Goal: Information Seeking & Learning: Learn about a topic

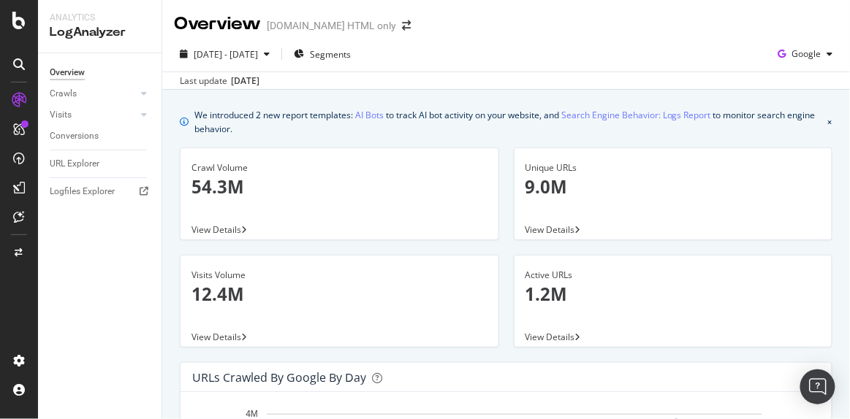
scroll to position [1516, 0]
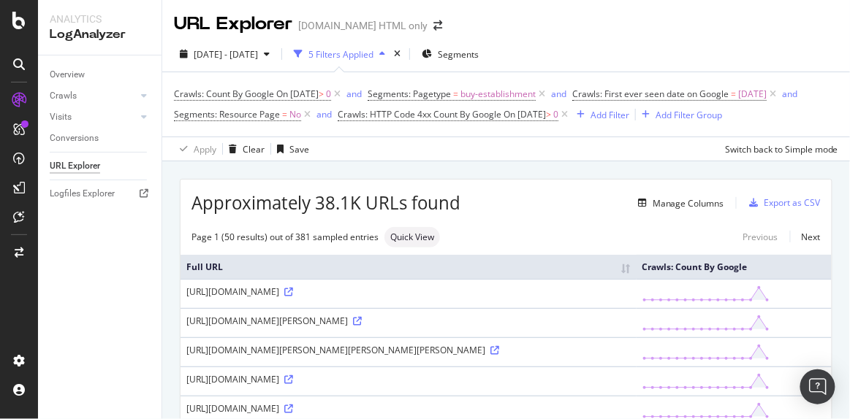
scroll to position [727, 0]
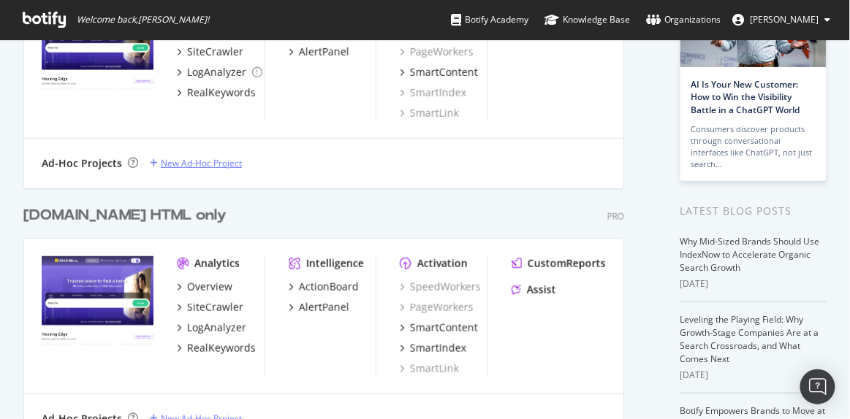
scroll to position [265, 0]
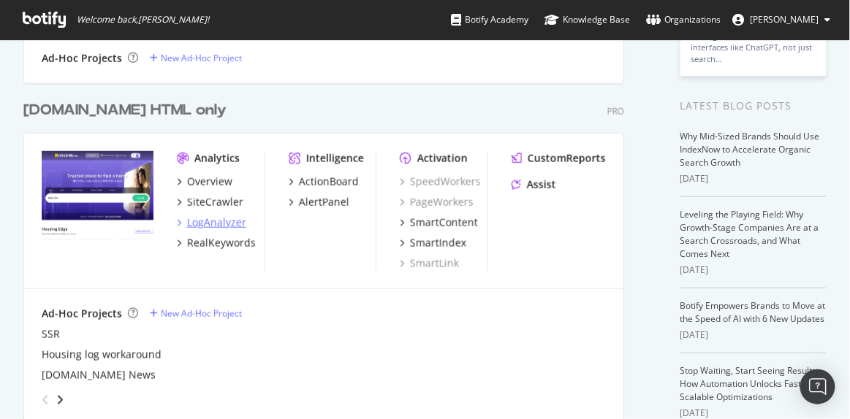
click at [218, 224] on div "LogAnalyzer" at bounding box center [216, 222] width 59 height 15
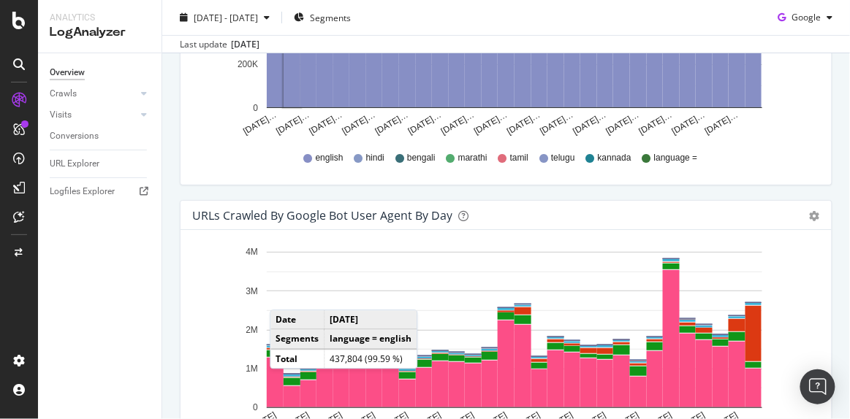
scroll to position [1460, 0]
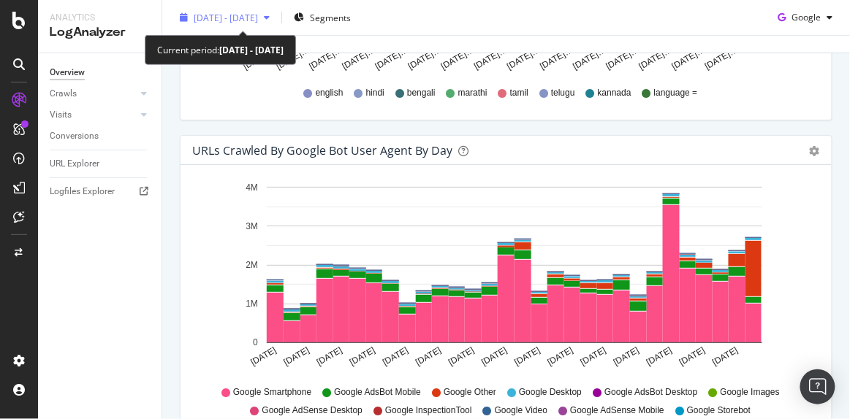
click at [258, 19] on span "2025 Jul. 15th - Aug. 13th" at bounding box center [226, 17] width 64 height 12
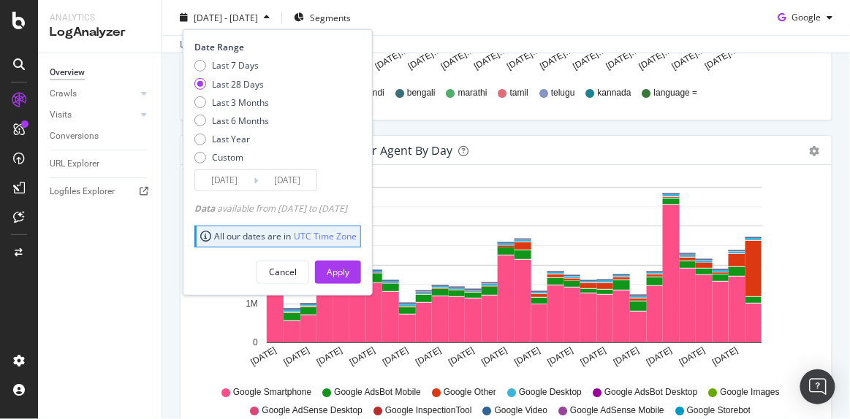
click at [827, 183] on div "URLs Crawled by Google bot User Agent By Day Timeline (by Value) Timeline (by P…" at bounding box center [505, 289] width 667 height 308
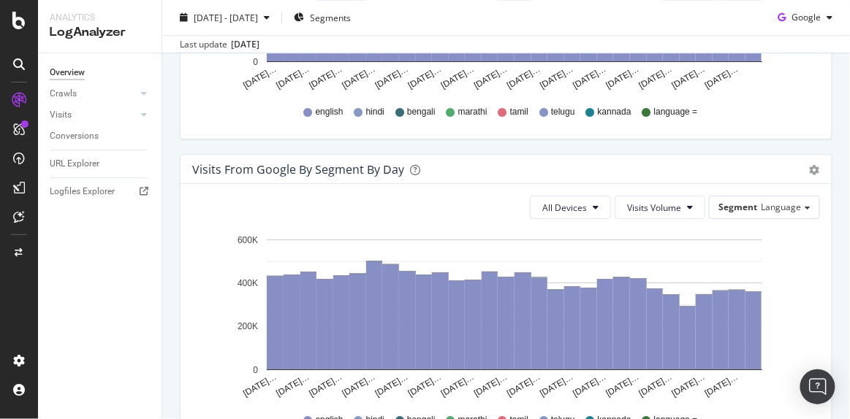
scroll to position [1129, 0]
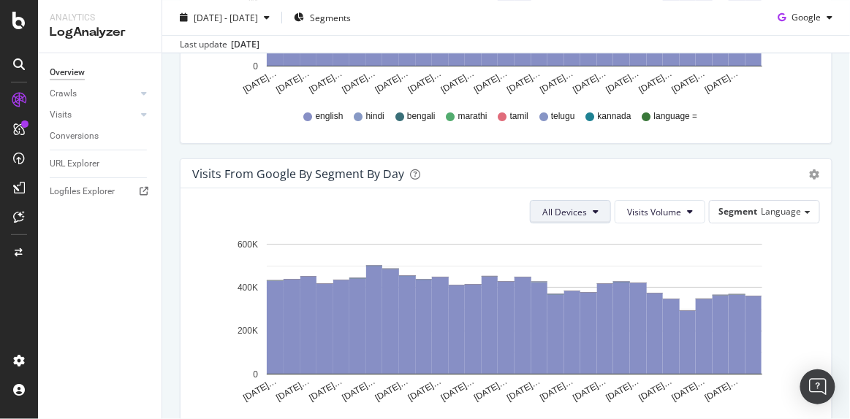
click at [567, 208] on span "All Devices" at bounding box center [564, 212] width 45 height 12
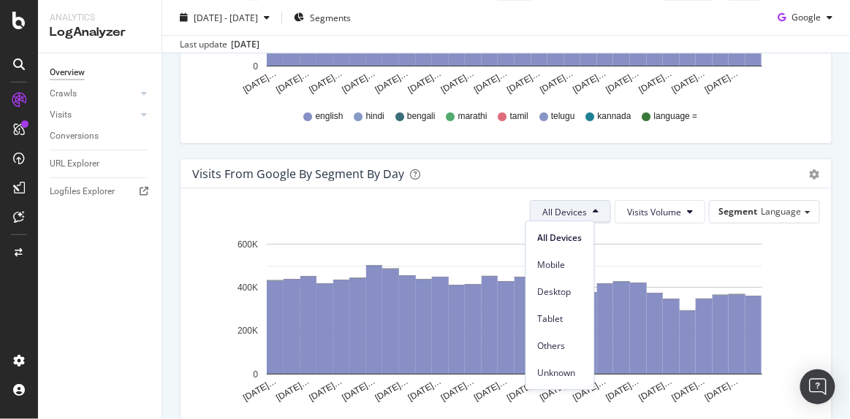
click at [567, 208] on span "All Devices" at bounding box center [564, 212] width 45 height 12
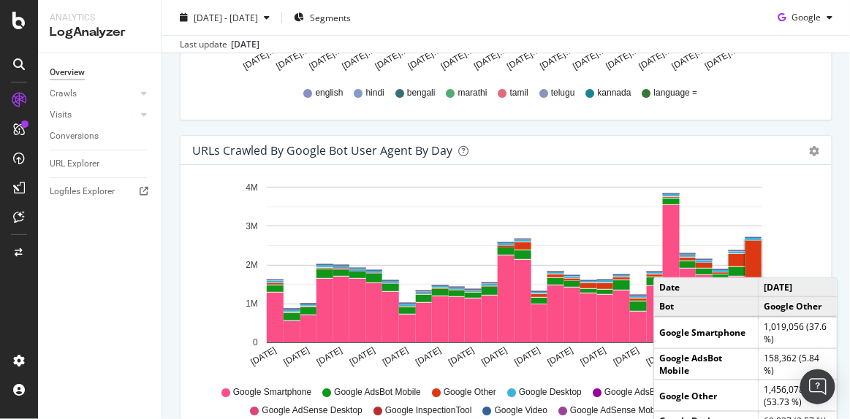
scroll to position [1527, 0]
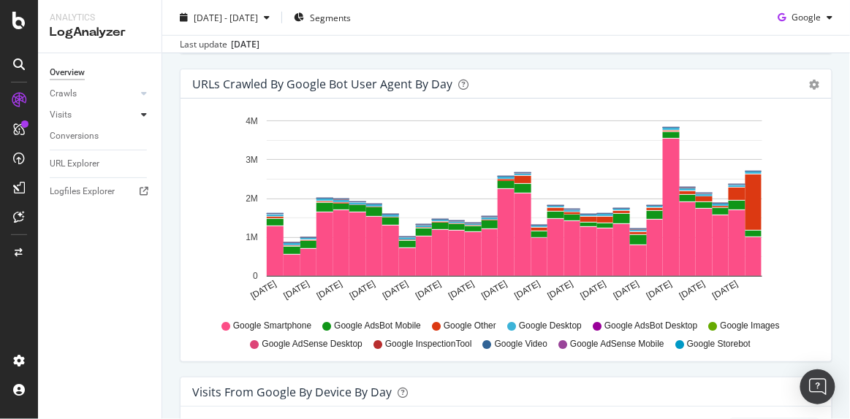
click at [139, 115] on div at bounding box center [144, 114] width 15 height 15
click at [82, 194] on div "HTTP Codes" at bounding box center [81, 193] width 50 height 15
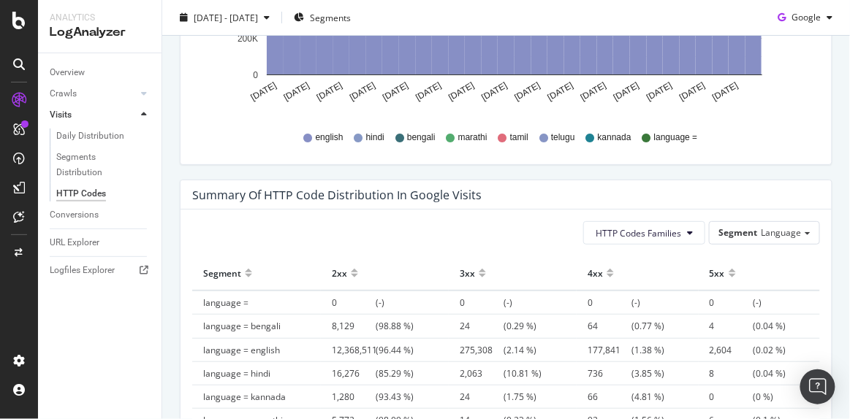
scroll to position [1195, 0]
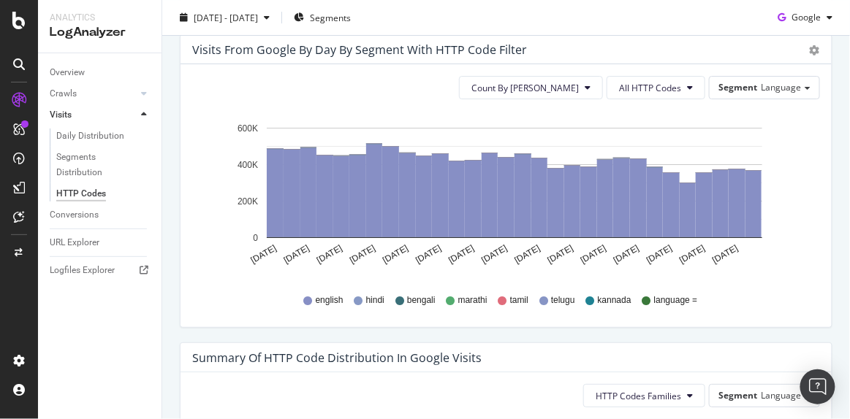
click at [65, 85] on div "Crawls" at bounding box center [106, 93] width 112 height 21
click at [65, 99] on div "Crawls" at bounding box center [63, 93] width 27 height 15
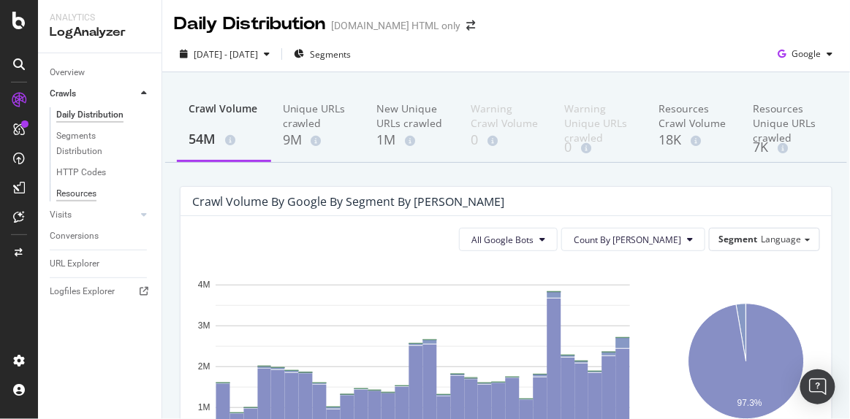
click at [90, 187] on div "Resources" at bounding box center [76, 193] width 40 height 15
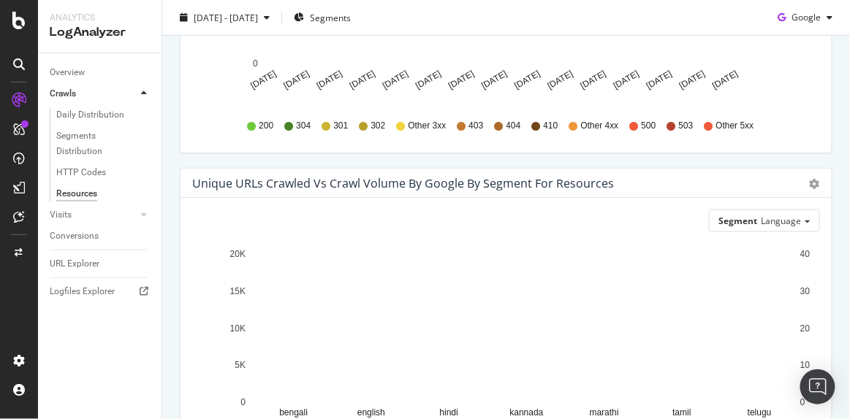
scroll to position [337, 0]
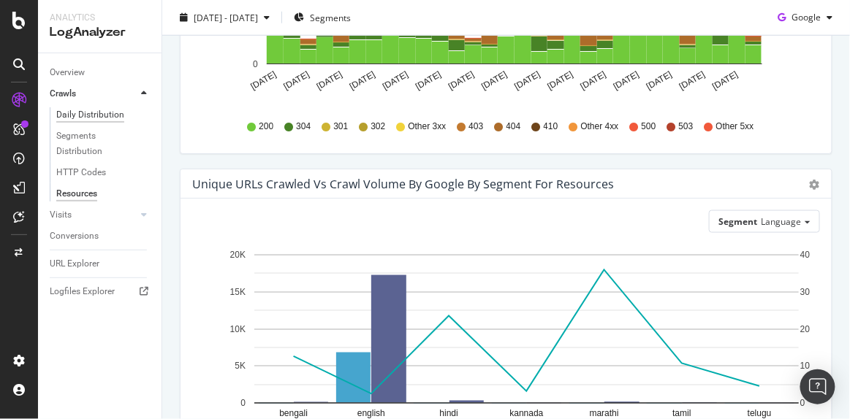
click at [100, 118] on div "Daily Distribution" at bounding box center [90, 114] width 68 height 15
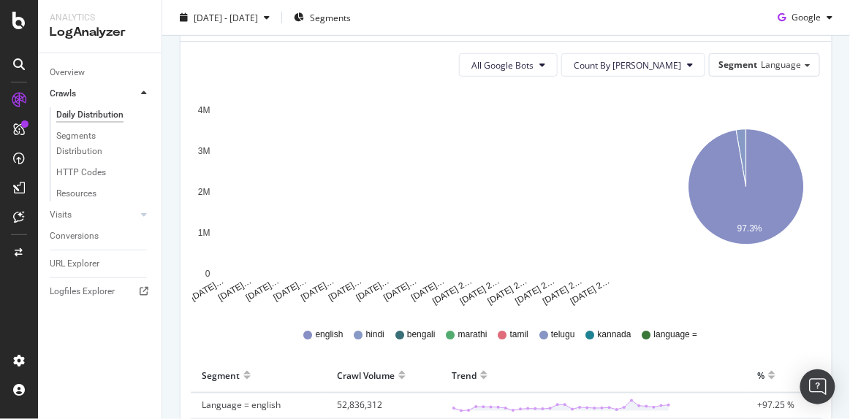
scroll to position [170, 0]
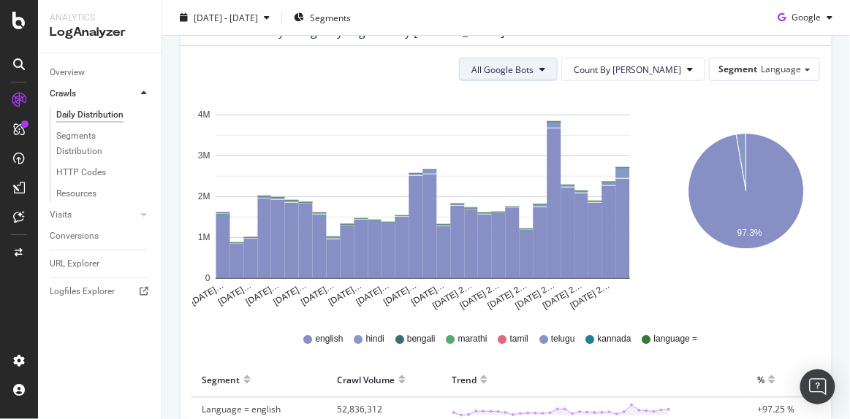
click at [538, 75] on button "All Google Bots" at bounding box center [508, 69] width 99 height 23
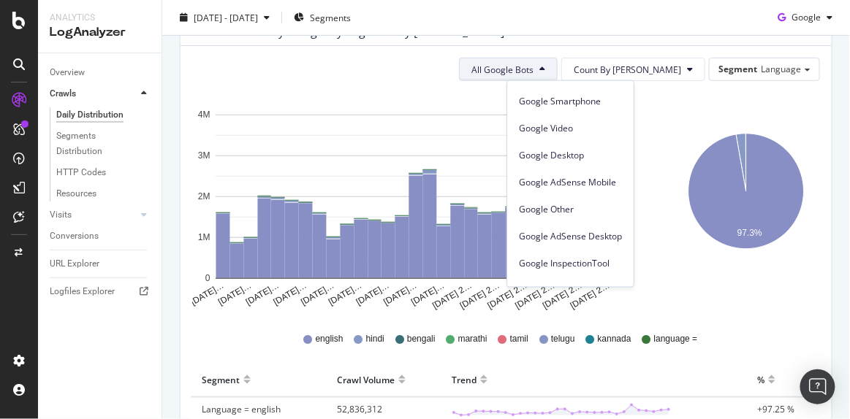
scroll to position [104, 0]
click at [549, 202] on span "Google Other" at bounding box center [570, 208] width 103 height 13
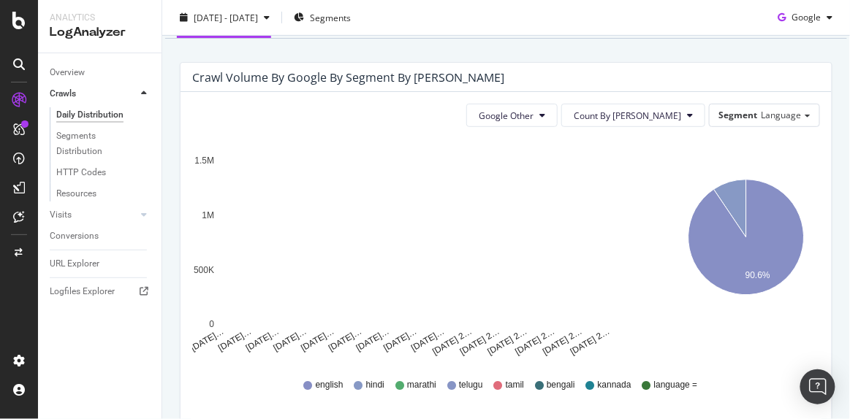
scroll to position [132, 0]
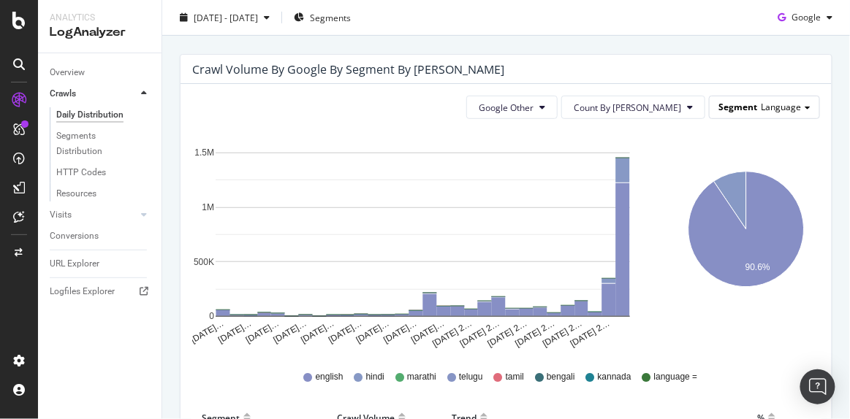
click at [785, 112] on div "Segment Language" at bounding box center [764, 106] width 110 height 21
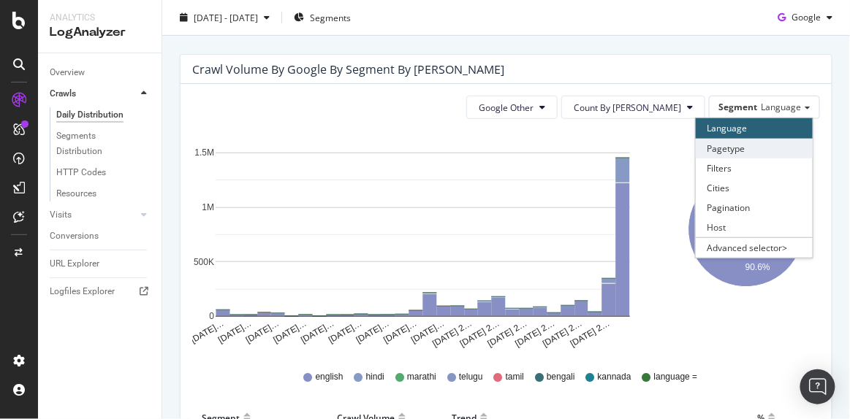
click at [752, 143] on div "Pagetype" at bounding box center [753, 149] width 117 height 20
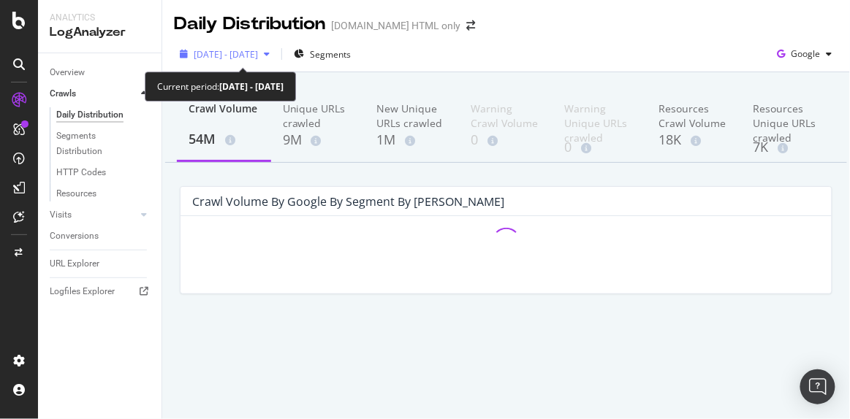
click at [224, 47] on div "2025 Jul. 15th - Aug. 13th" at bounding box center [225, 54] width 102 height 22
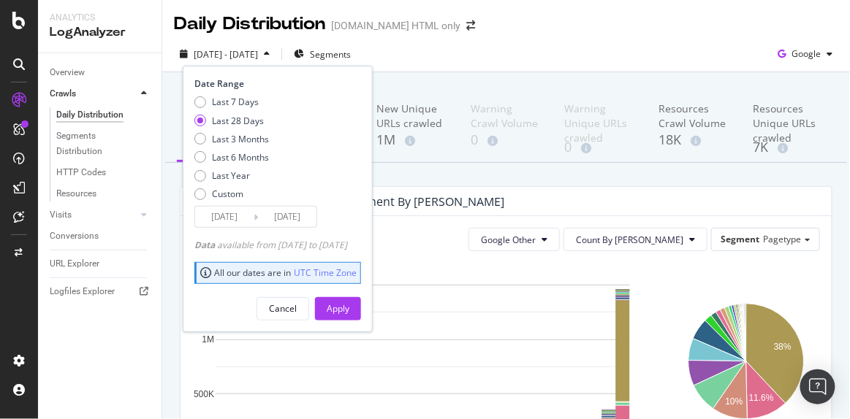
click at [199, 131] on div "Last 7 Days Last 28 Days Last 3 Months Last 6 Months Last Year Custom" at bounding box center [231, 151] width 75 height 110
click at [200, 142] on div "Last 3 Months" at bounding box center [200, 139] width 12 height 12
type input "2025/05/14"
click at [349, 305] on div "Apply" at bounding box center [338, 308] width 23 height 12
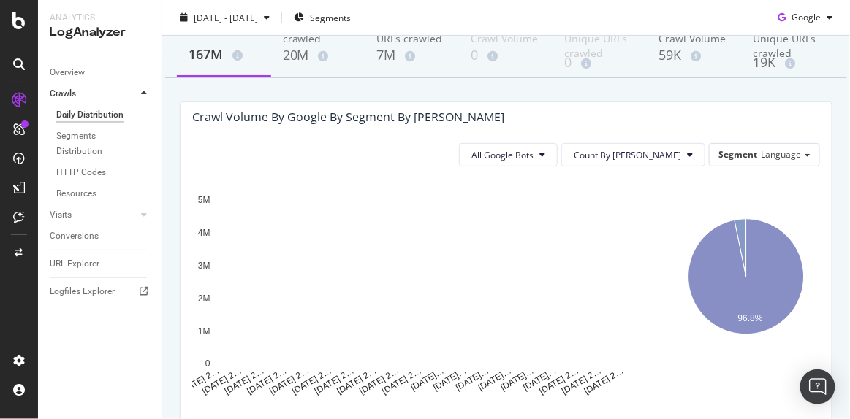
scroll to position [85, 0]
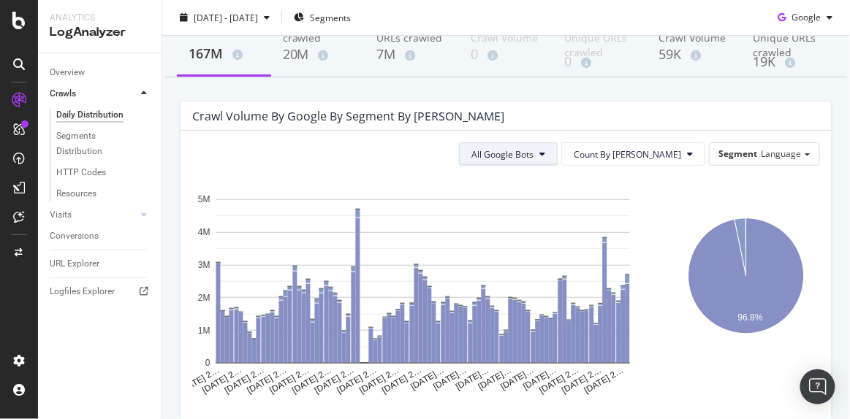
click at [533, 150] on span "All Google Bots" at bounding box center [502, 154] width 62 height 12
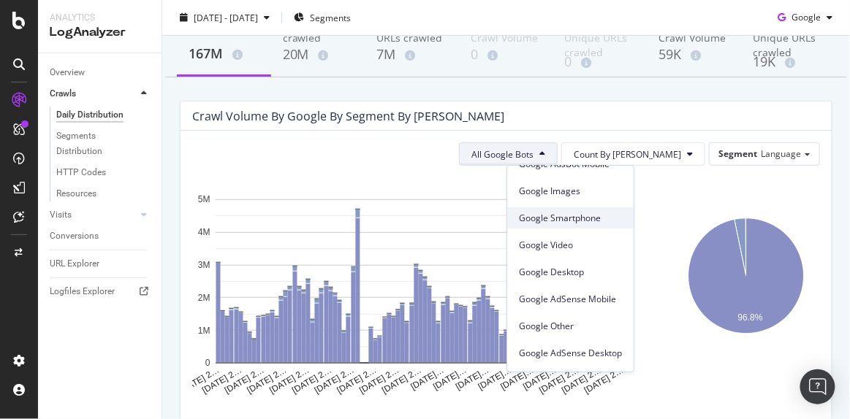
scroll to position [80, 0]
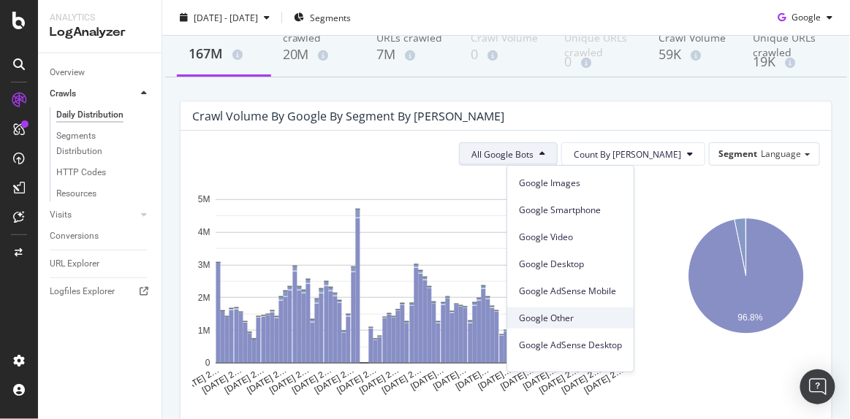
click at [546, 314] on span "Google Other" at bounding box center [570, 318] width 103 height 13
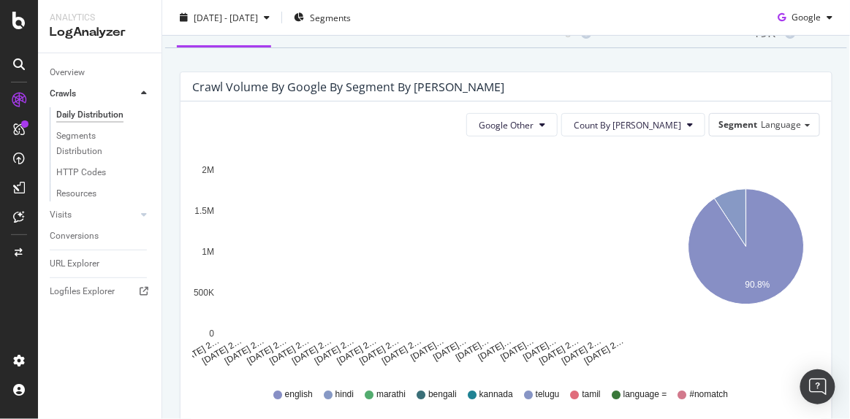
scroll to position [115, 0]
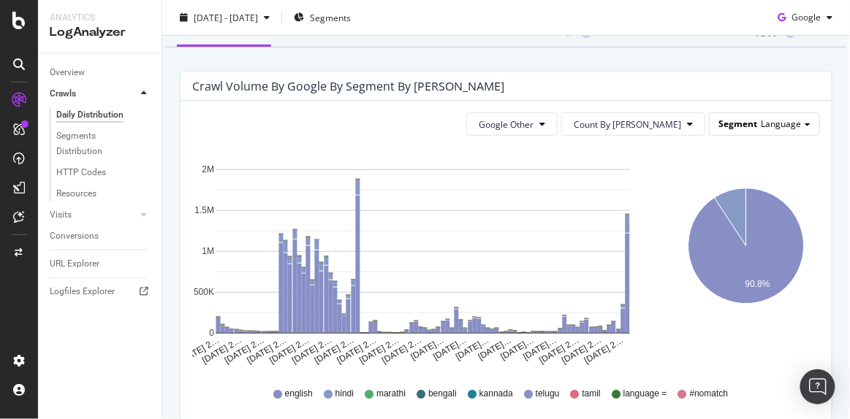
click at [760, 123] on span "Language" at bounding box center [780, 124] width 40 height 12
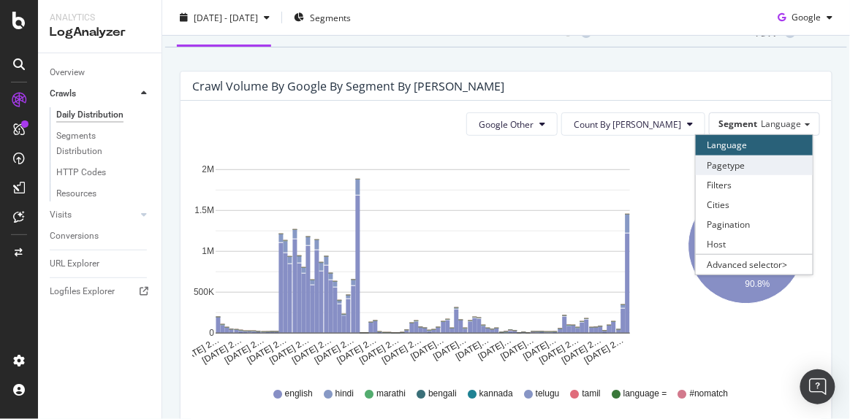
click at [729, 161] on div "Pagetype" at bounding box center [753, 166] width 117 height 20
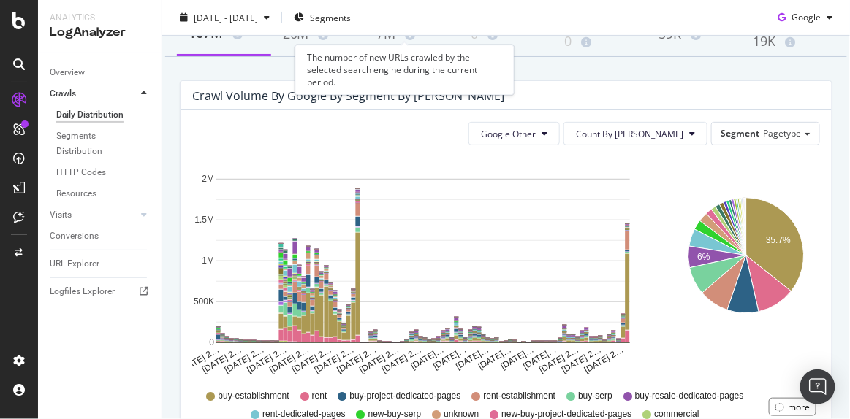
scroll to position [107, 0]
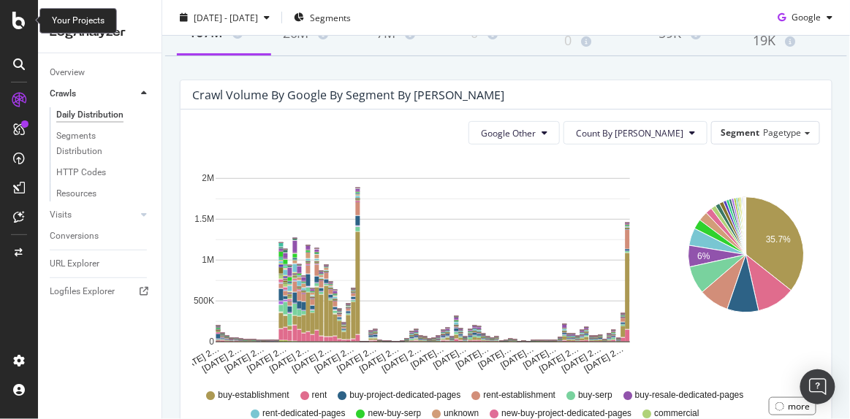
click at [17, 12] on icon at bounding box center [18, 21] width 13 height 18
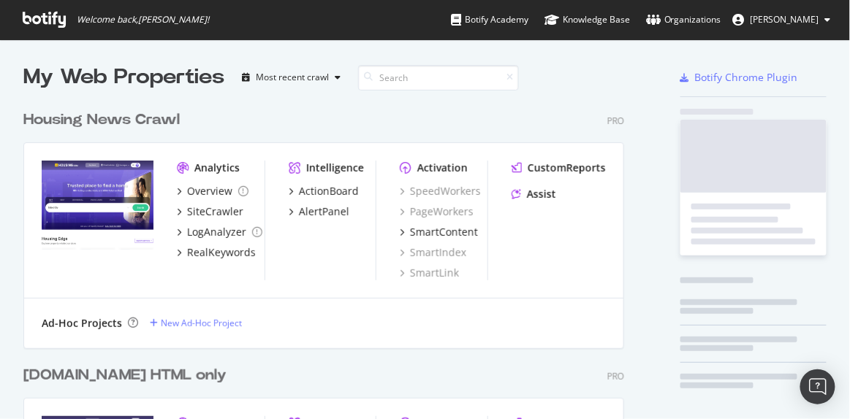
scroll to position [408, 829]
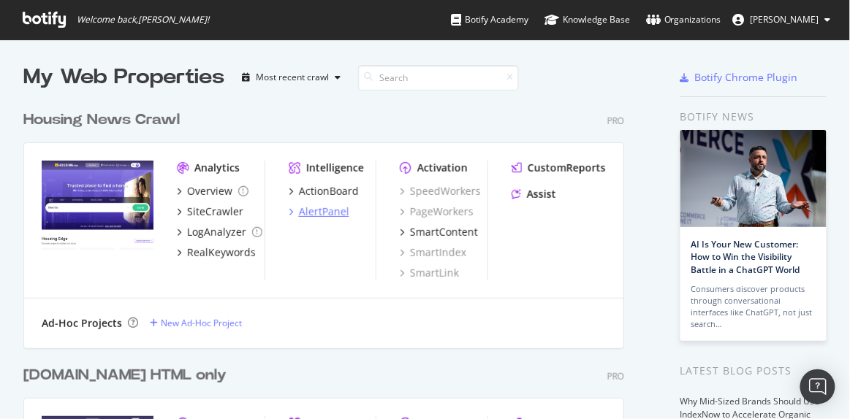
click at [327, 208] on div "AlertPanel" at bounding box center [324, 212] width 50 height 15
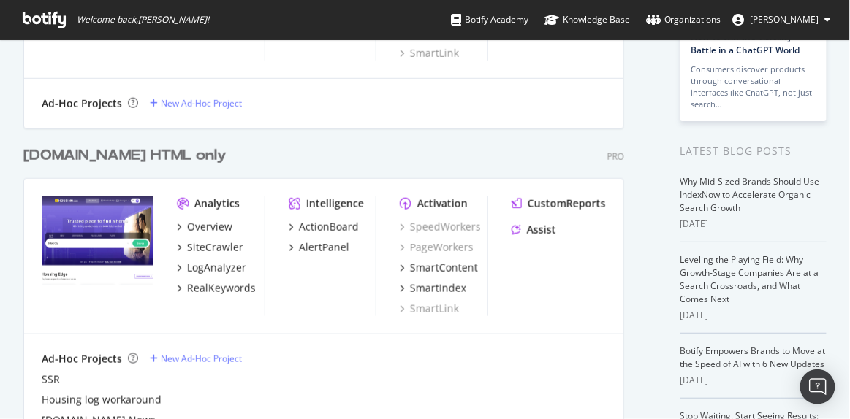
scroll to position [240, 0]
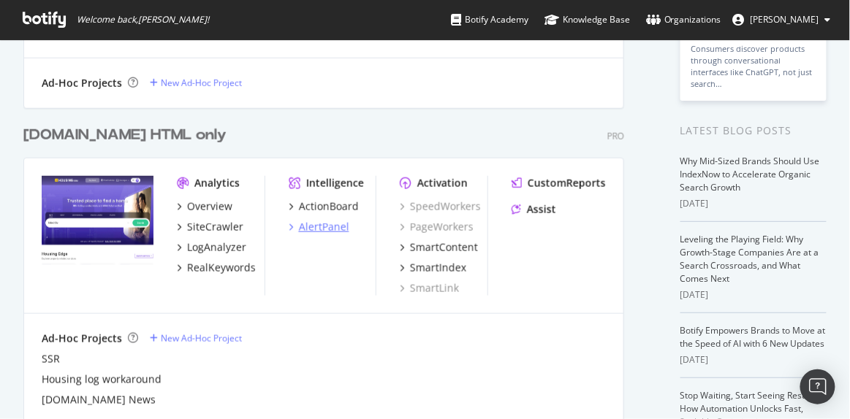
click at [308, 221] on div "AlertPanel" at bounding box center [324, 227] width 50 height 15
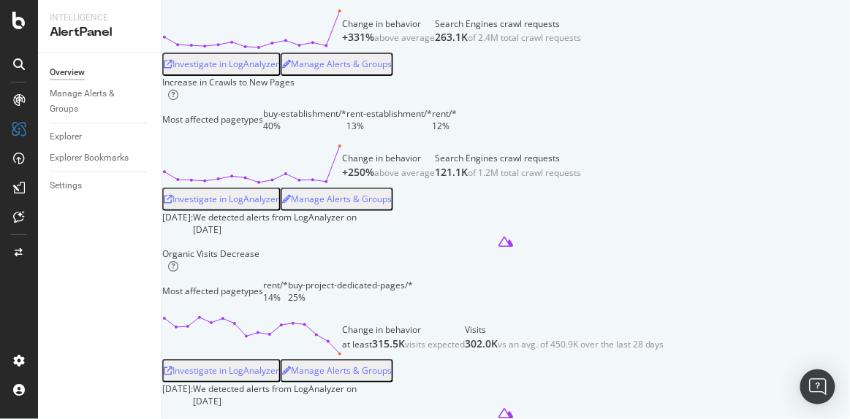
scroll to position [175, 0]
click at [279, 204] on div "Investigate in LogAnalyzer" at bounding box center [221, 199] width 115 height 10
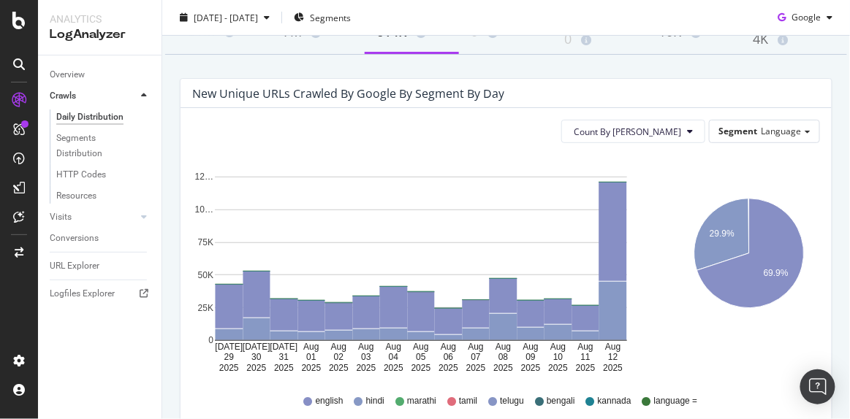
scroll to position [109, 0]
click at [746, 136] on div "Segment Language" at bounding box center [764, 130] width 110 height 21
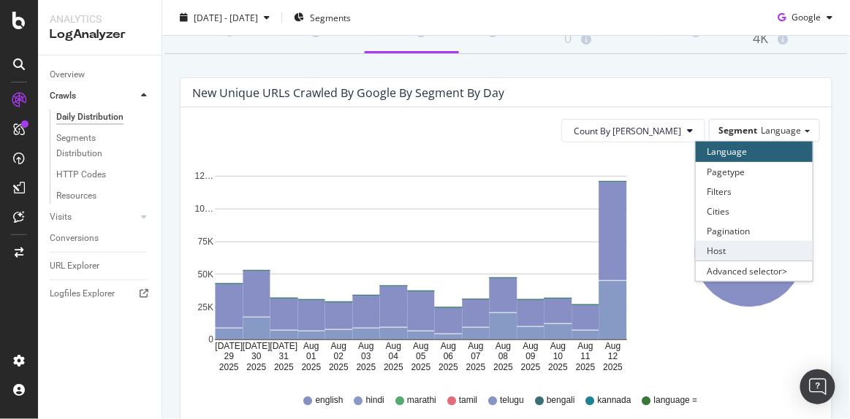
click at [722, 254] on div "Host" at bounding box center [753, 251] width 117 height 20
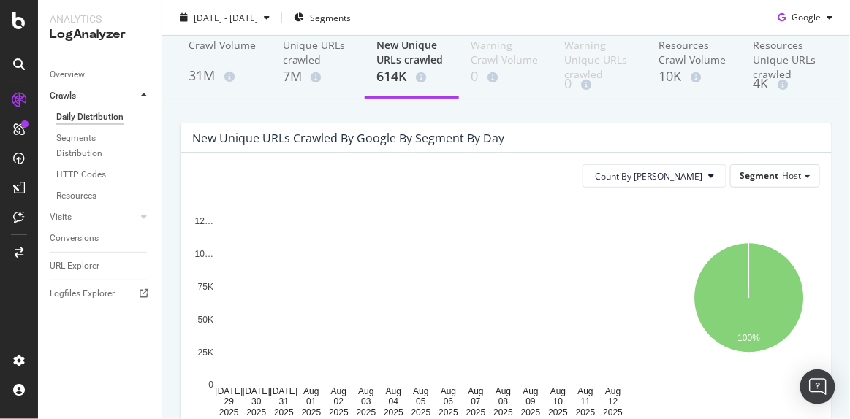
scroll to position [66, 0]
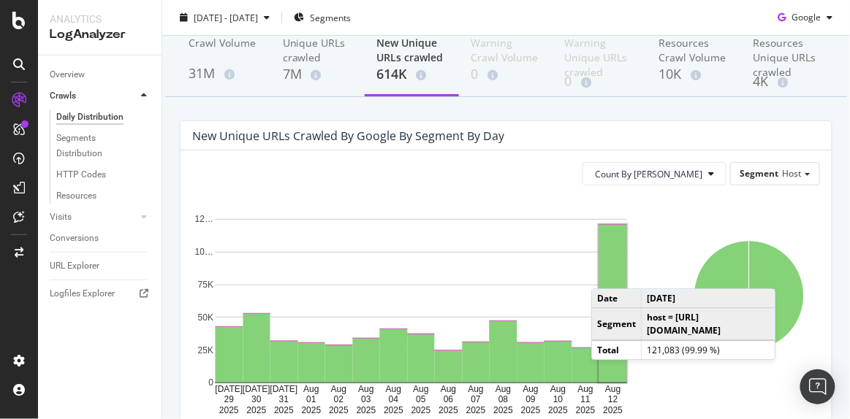
click at [606, 273] on rect "A chart." at bounding box center [613, 304] width 28 height 158
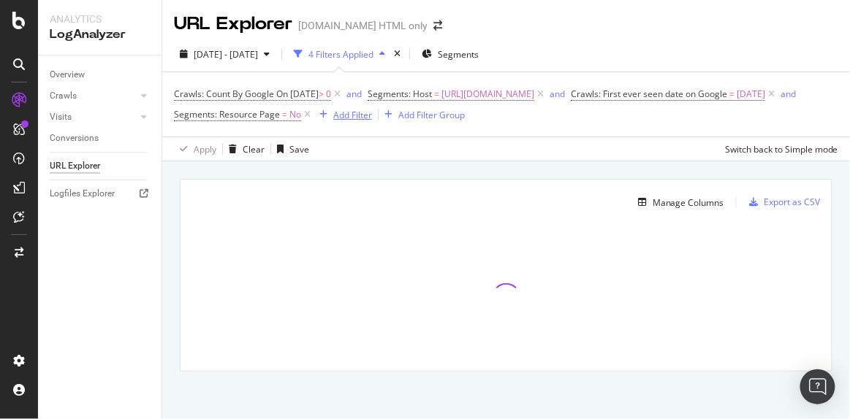
click at [372, 115] on div "Add Filter" at bounding box center [352, 115] width 39 height 12
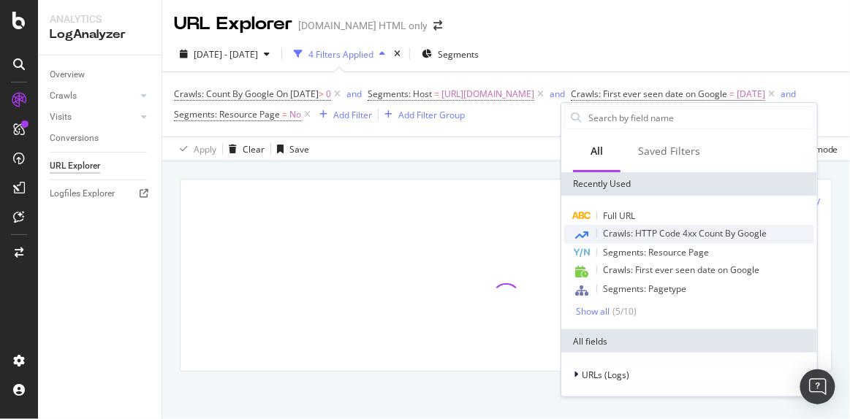
click at [617, 235] on span "Crawls: HTTP Code 4xx Count By Google" at bounding box center [685, 233] width 164 height 12
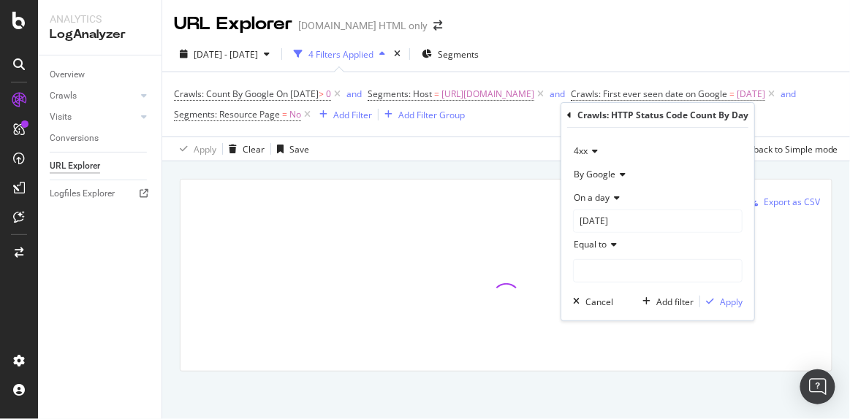
click at [583, 152] on span "4xx" at bounding box center [580, 151] width 14 height 12
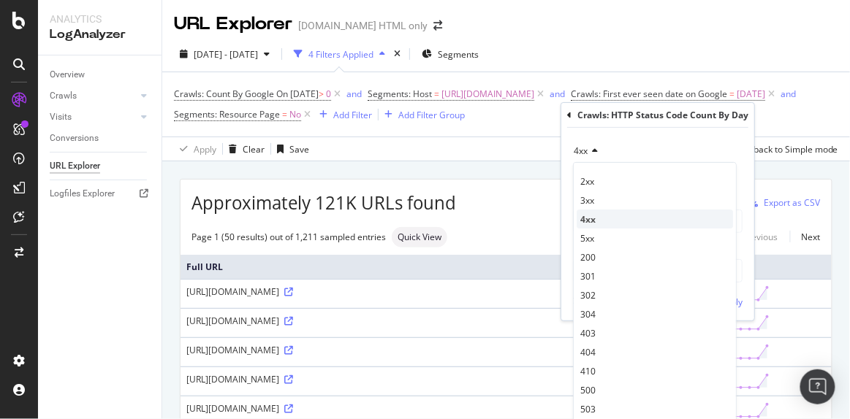
click at [587, 214] on span "4xx" at bounding box center [587, 219] width 15 height 12
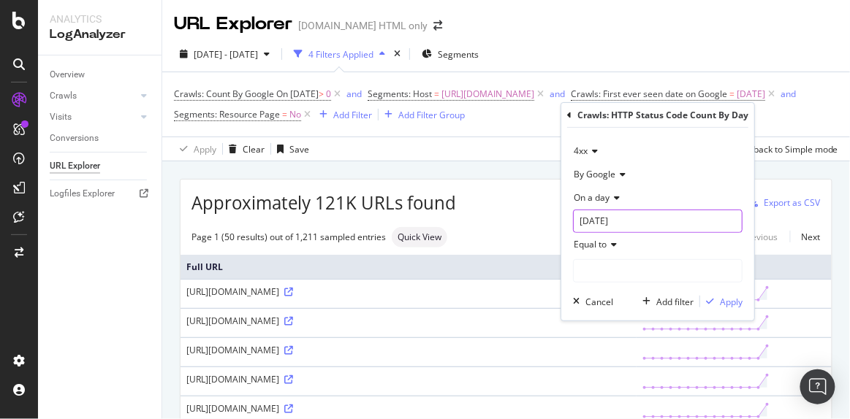
click at [619, 218] on input "2025-07-29" at bounding box center [657, 221] width 169 height 23
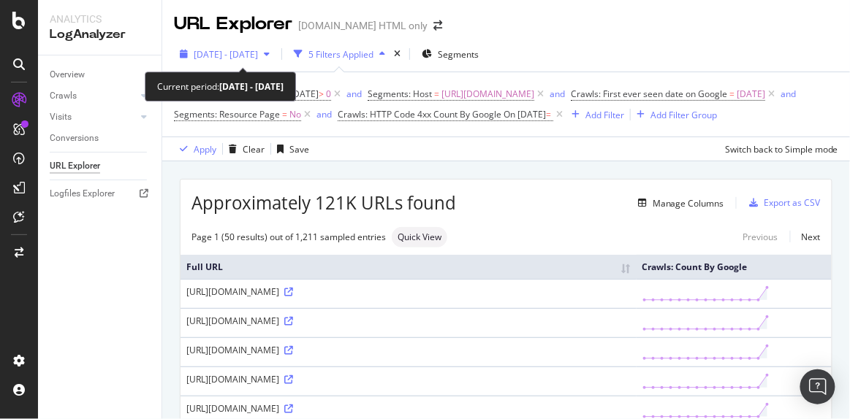
click at [258, 57] on span "2025 Jul. 29th - Aug. 12th" at bounding box center [226, 54] width 64 height 12
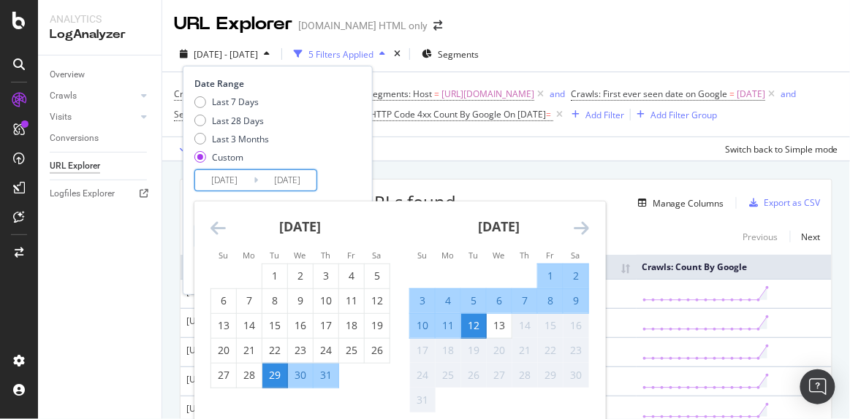
click at [289, 181] on input "2025/08/12" at bounding box center [287, 180] width 58 height 20
click at [505, 326] on div "13" at bounding box center [498, 325] width 25 height 15
type input "2025/08/13"
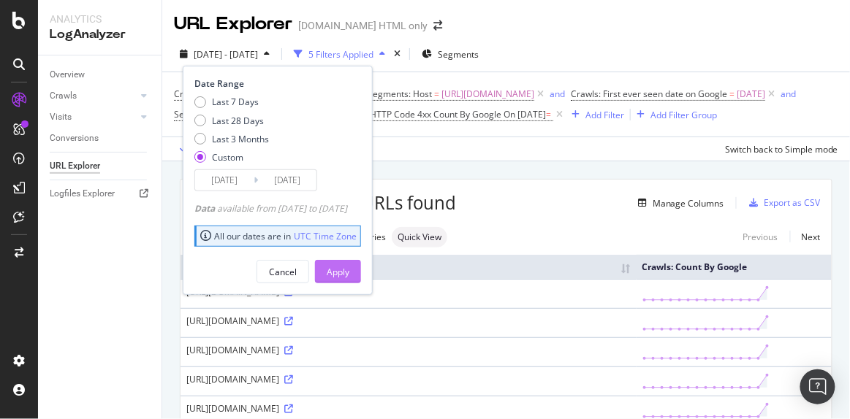
click at [349, 270] on div "Apply" at bounding box center [338, 272] width 23 height 12
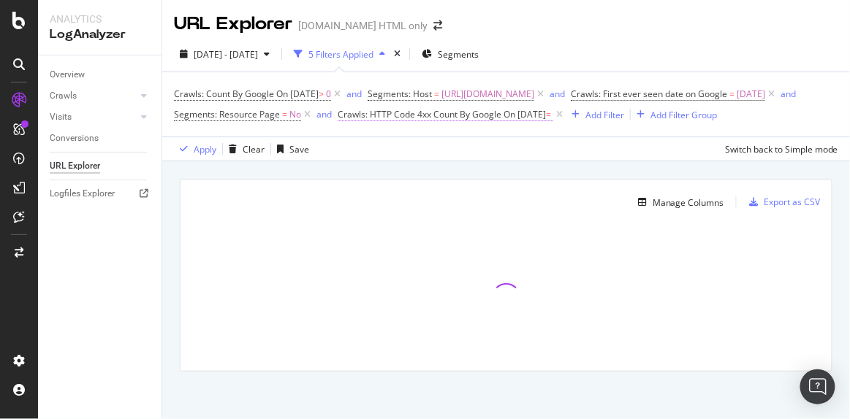
click at [503, 121] on span "On 2025-07-29" at bounding box center [524, 114] width 42 height 12
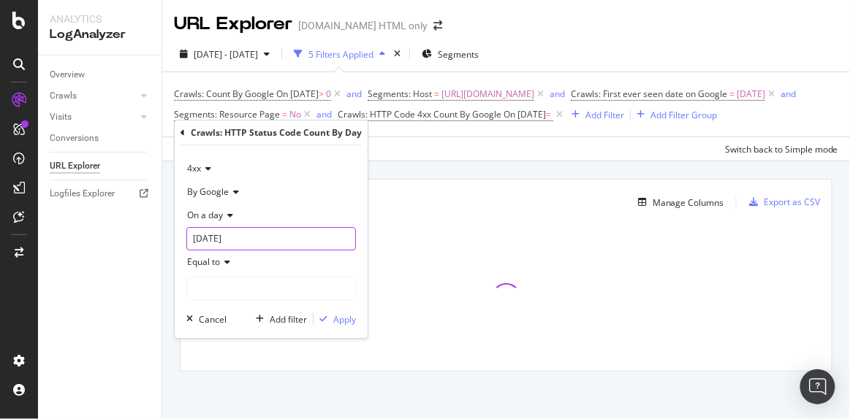
click at [256, 240] on input "2025-07-29" at bounding box center [270, 238] width 169 height 23
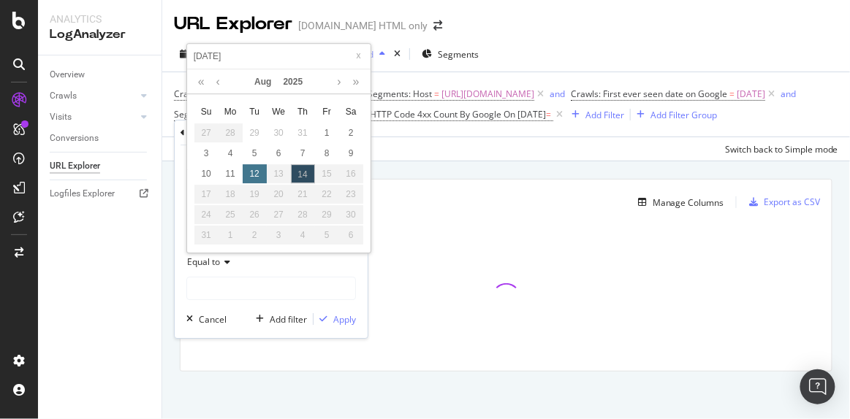
click at [256, 175] on div "12" at bounding box center [255, 173] width 24 height 19
type input "2025-08-12"
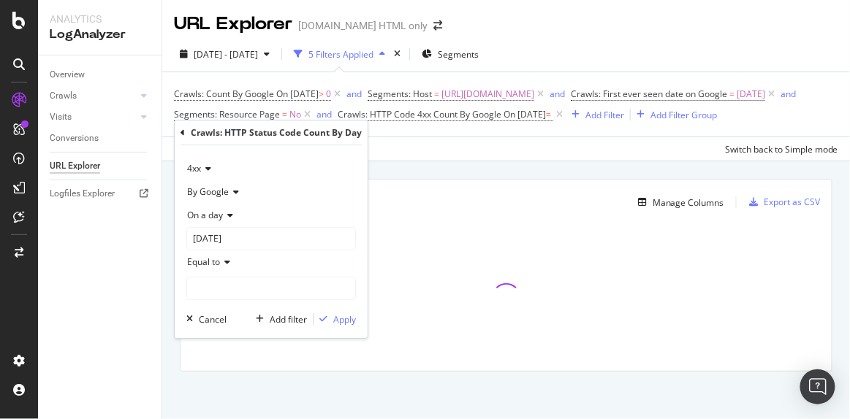
click at [202, 168] on icon at bounding box center [206, 168] width 10 height 9
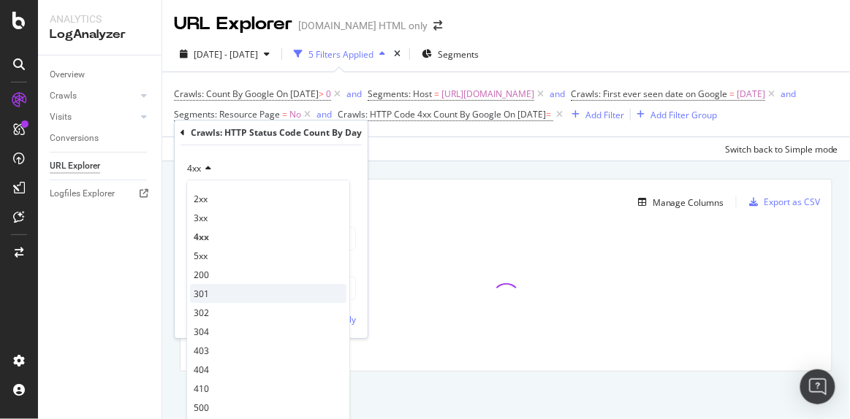
scroll to position [30, 0]
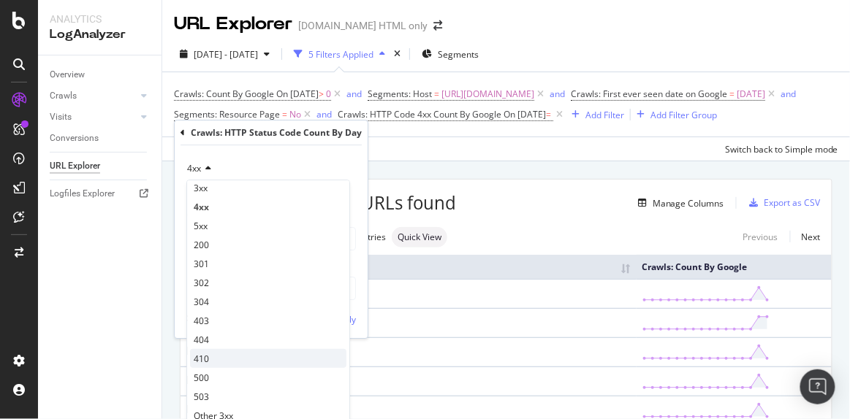
click at [206, 360] on span "410" at bounding box center [201, 359] width 15 height 12
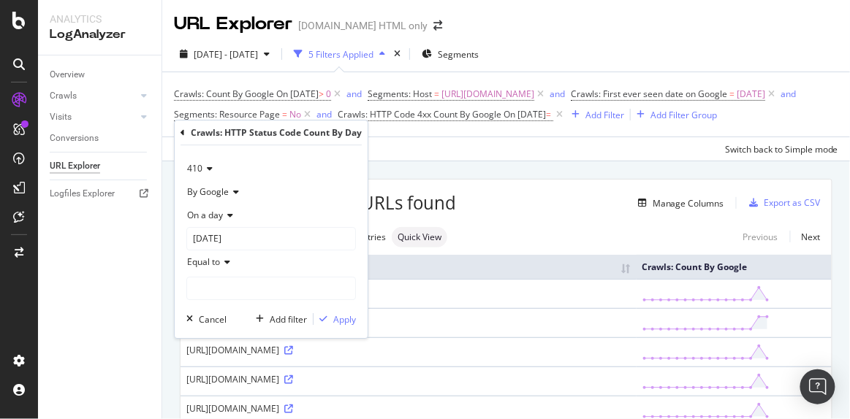
click at [226, 262] on icon at bounding box center [225, 262] width 10 height 9
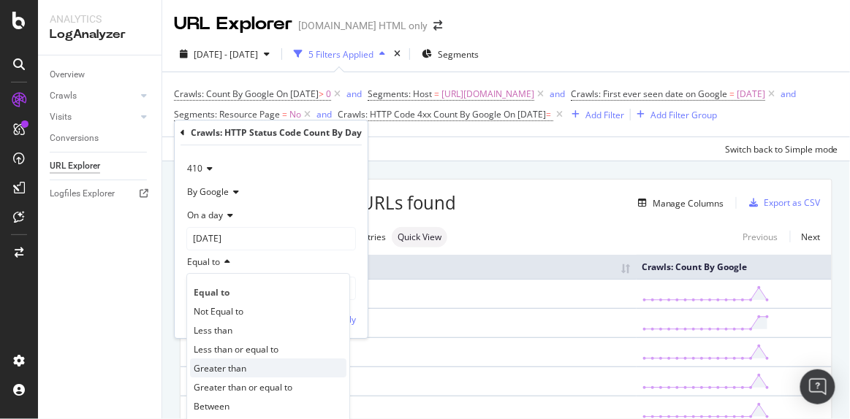
click at [224, 367] on span "Greater than" at bounding box center [220, 368] width 53 height 12
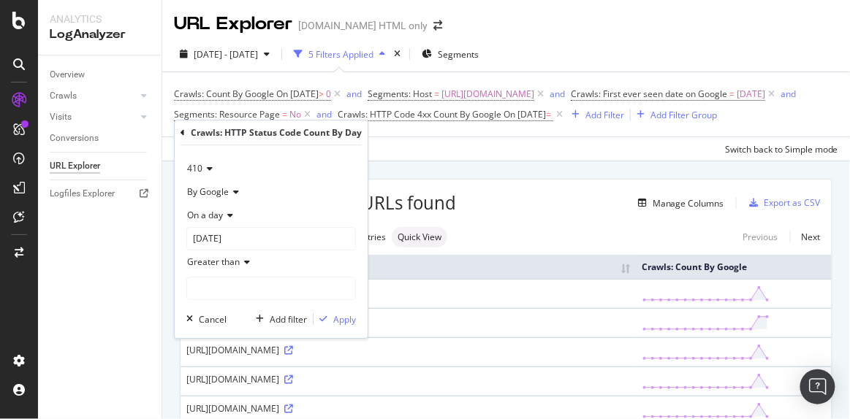
click at [199, 305] on div "410 By Google On a day 2025-08-12 Greater than Cancel Add filter Apply" at bounding box center [271, 241] width 193 height 193
click at [200, 299] on input "number" at bounding box center [270, 288] width 169 height 23
type input "0"
click at [337, 317] on div "Apply" at bounding box center [344, 319] width 23 height 12
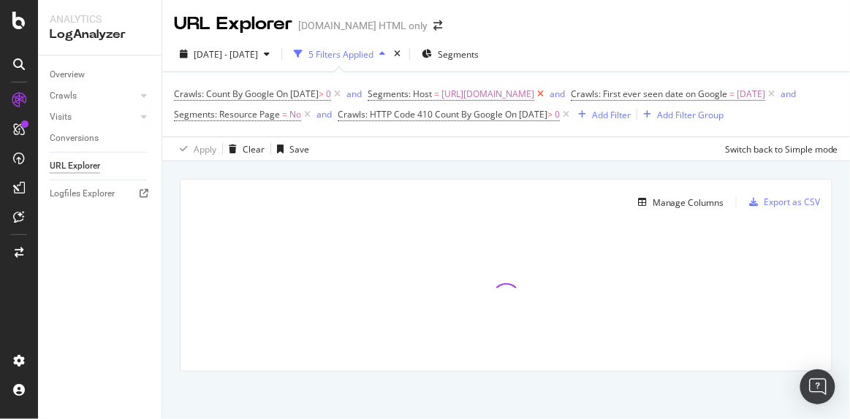
click at [546, 93] on icon at bounding box center [540, 94] width 12 height 15
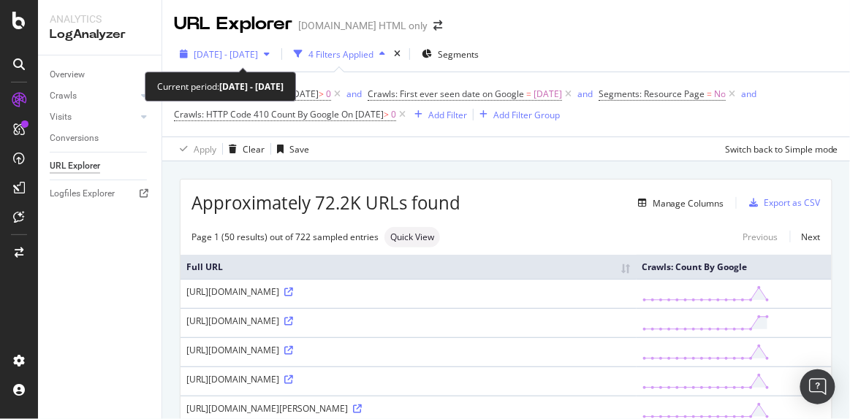
click at [245, 50] on span "2025 Jul. 29th - Aug. 13th" at bounding box center [226, 54] width 64 height 12
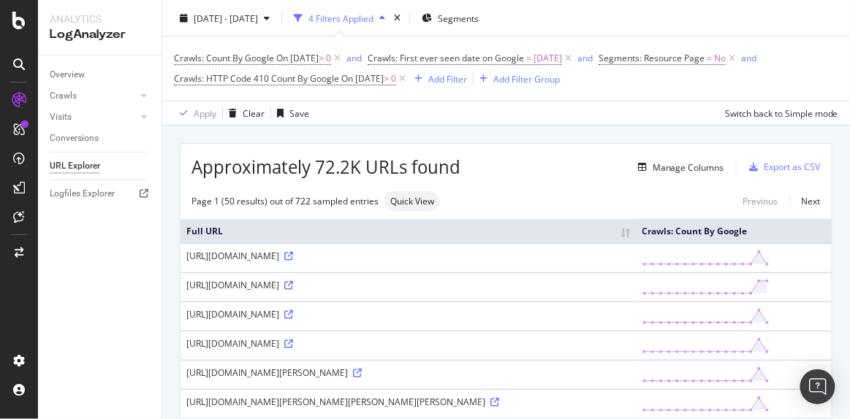
scroll to position [50, 0]
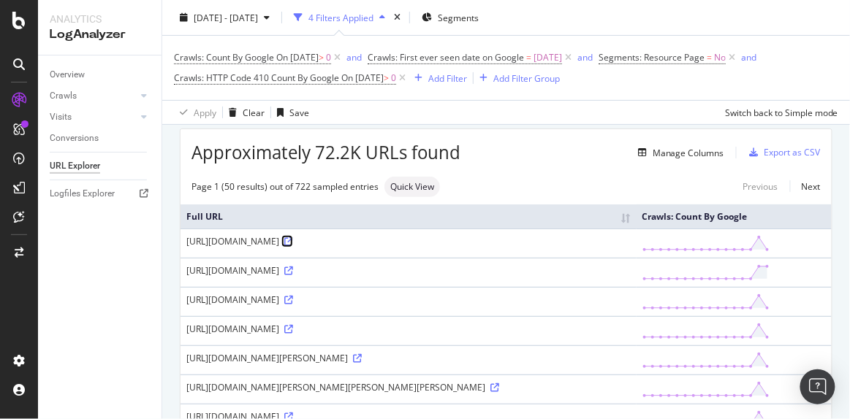
click at [293, 240] on icon at bounding box center [288, 241] width 9 height 9
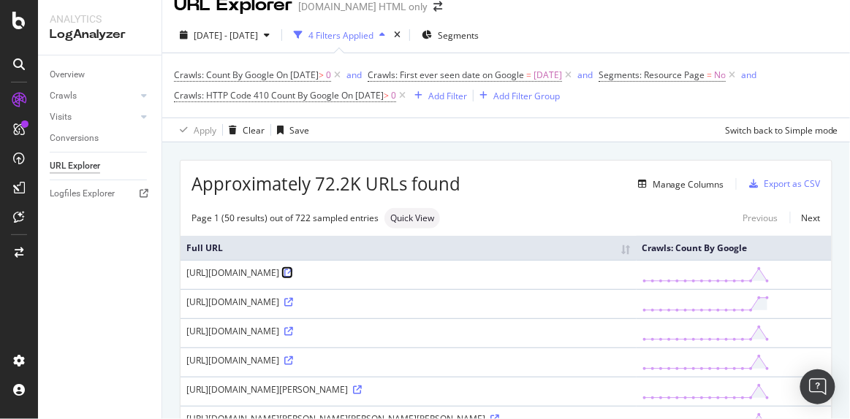
scroll to position [0, 0]
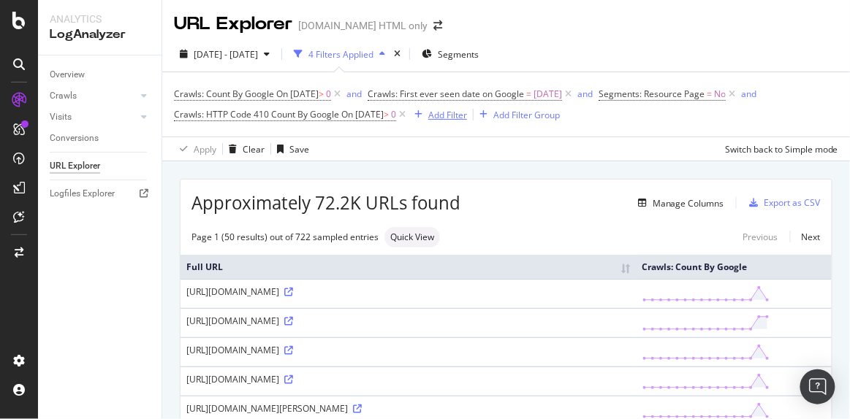
click at [467, 122] on div "Add Filter" at bounding box center [437, 115] width 58 height 16
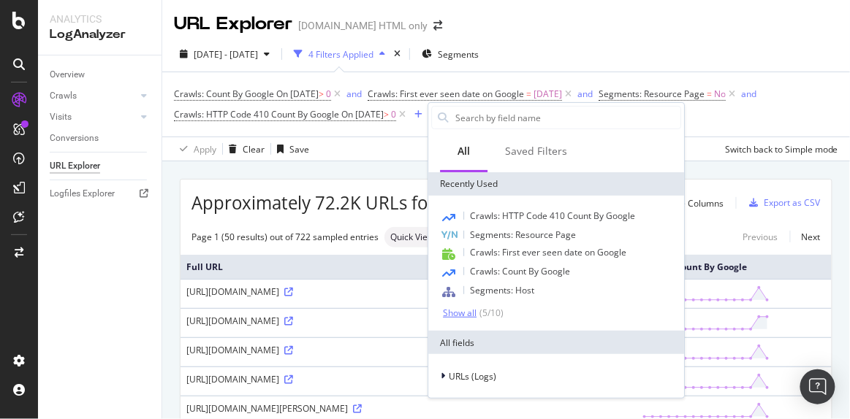
click at [477, 317] on div "( 5 / 10 )" at bounding box center [489, 313] width 27 height 12
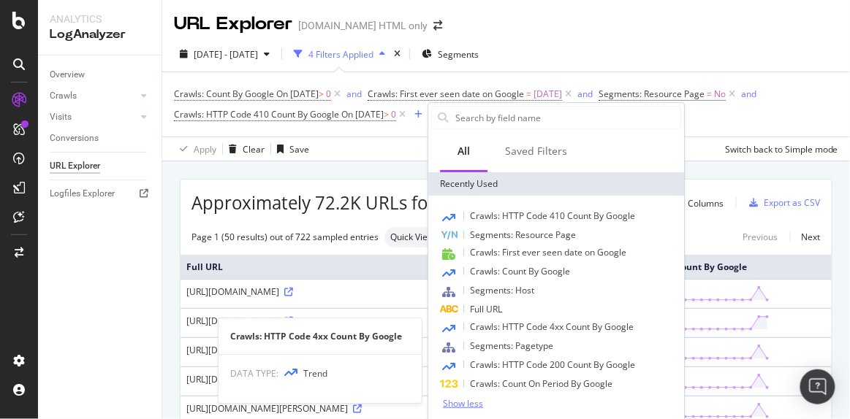
scroll to position [14, 0]
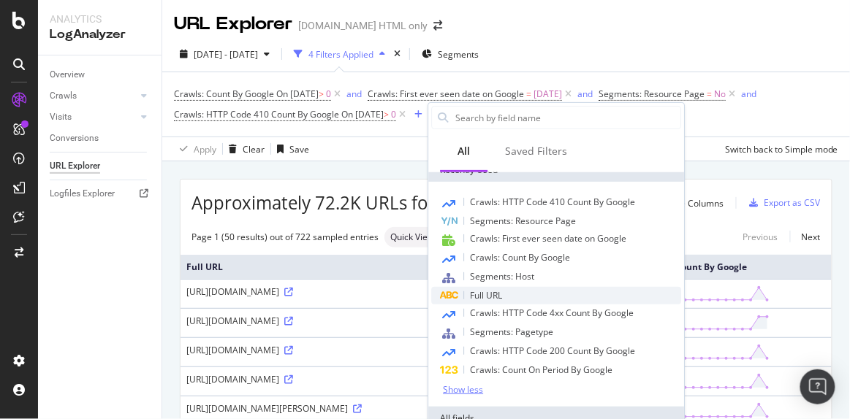
click at [479, 300] on div "Full URL" at bounding box center [556, 296] width 250 height 18
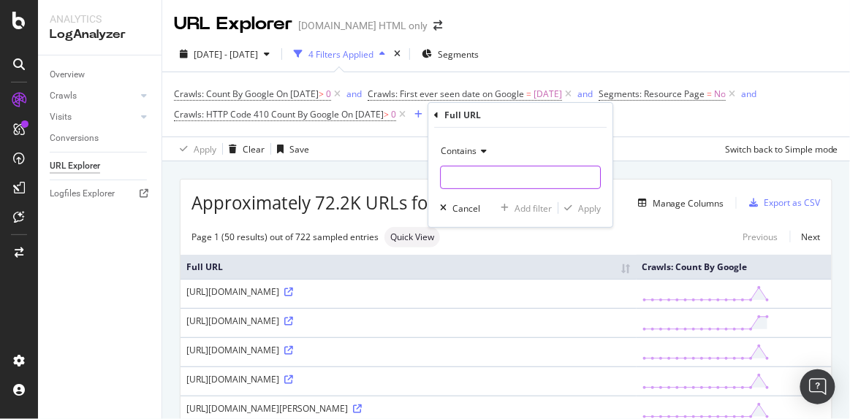
click at [465, 171] on input "text" at bounding box center [519, 177] width 159 height 23
type input "lmk"
click at [573, 207] on div "button" at bounding box center [568, 208] width 20 height 9
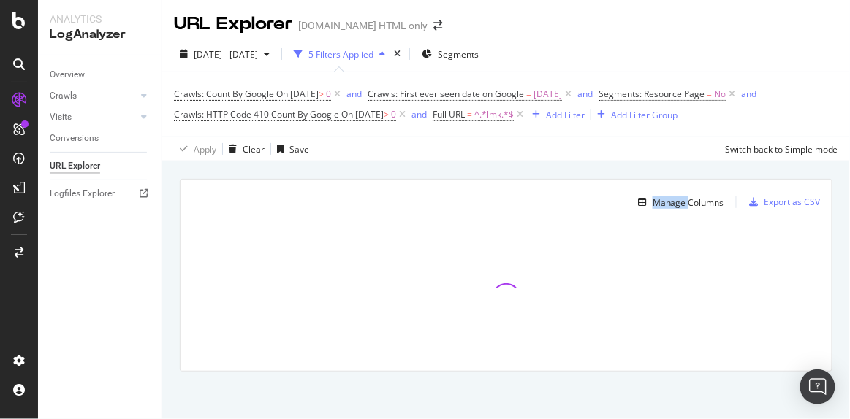
click at [573, 207] on div "Manage Columns" at bounding box center [457, 203] width 533 height 18
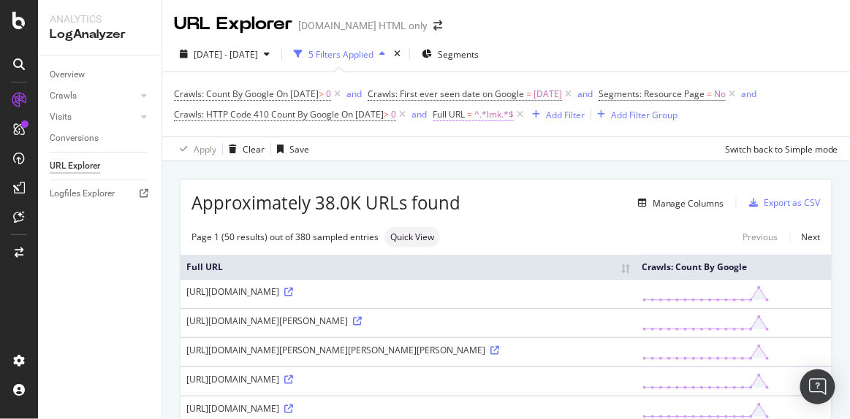
click at [501, 108] on span "^.*lmk.*$" at bounding box center [493, 114] width 39 height 20
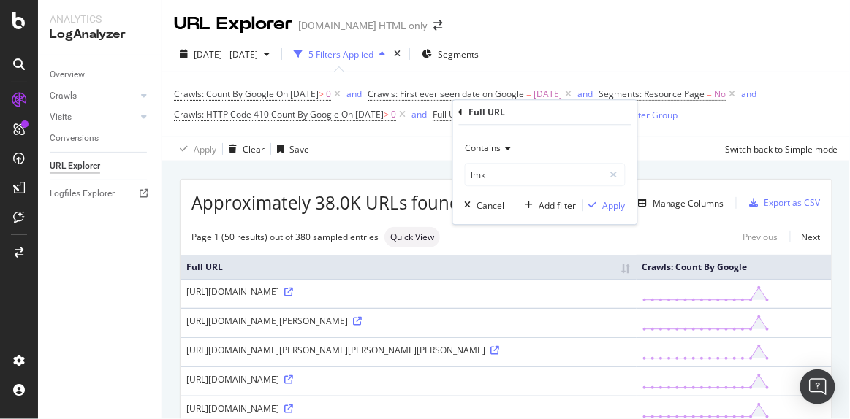
click at [484, 145] on span "Contains" at bounding box center [483, 148] width 36 height 12
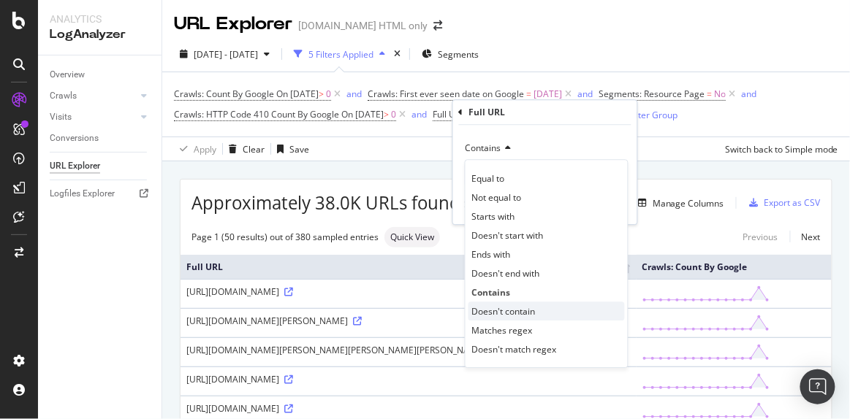
click at [508, 305] on span "Doesn't contain" at bounding box center [504, 311] width 64 height 12
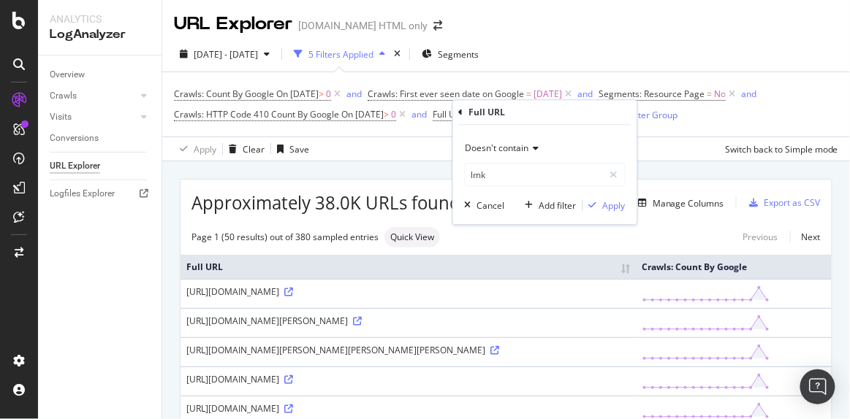
click at [416, 133] on div "Crawls: Count By Google On 2025-08-12 > 0 and Crawls: First ever seen date on G…" at bounding box center [506, 104] width 664 height 64
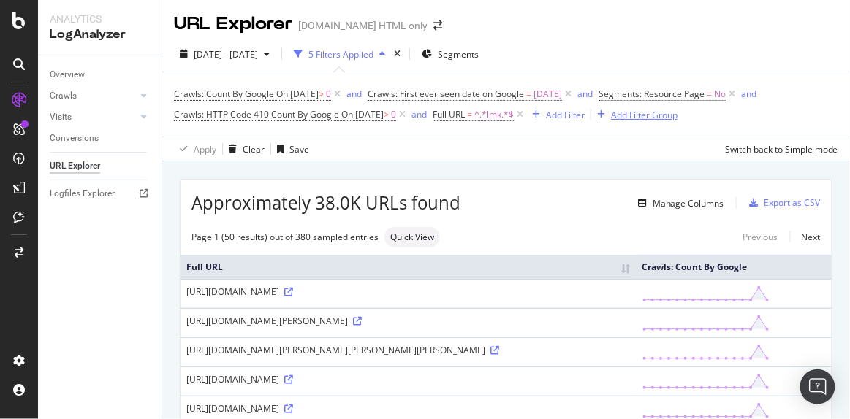
click at [633, 115] on div "Add Filter Group" at bounding box center [644, 115] width 66 height 12
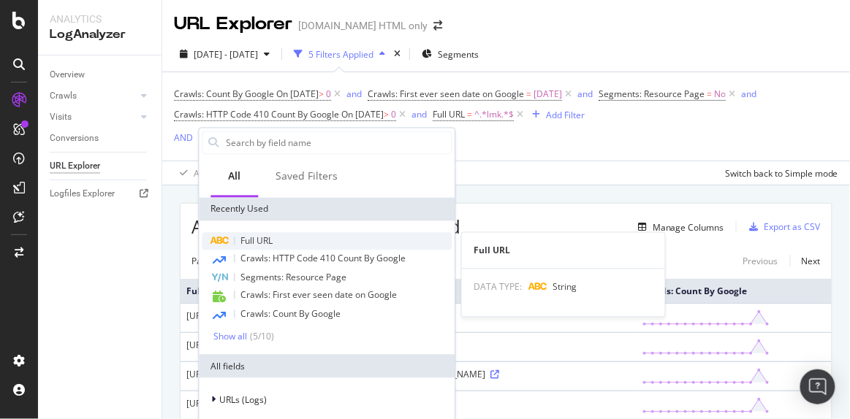
click at [273, 238] on div "Full URL" at bounding box center [327, 242] width 250 height 18
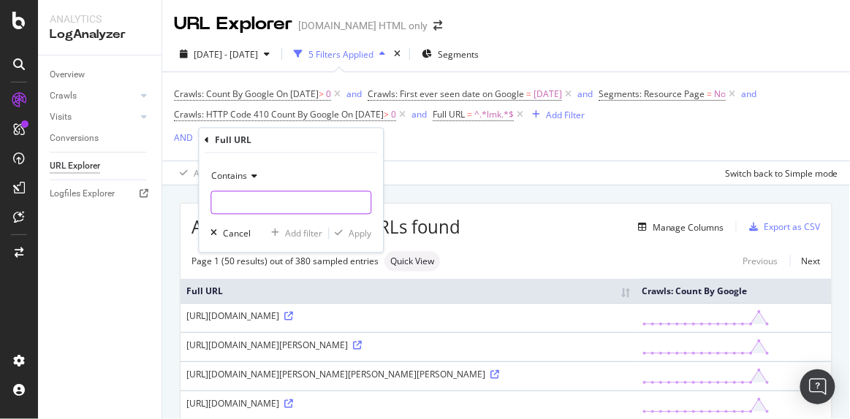
click at [241, 191] on input "text" at bounding box center [291, 202] width 159 height 23
type input "lmk"
click at [362, 232] on div "Apply" at bounding box center [360, 233] width 23 height 12
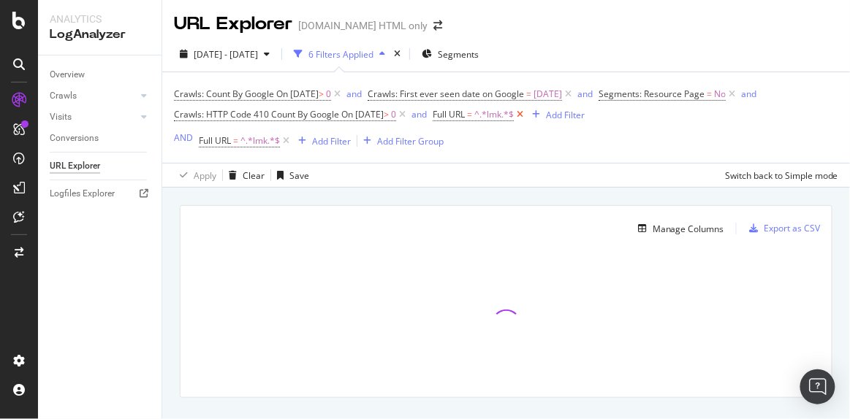
click at [526, 112] on icon at bounding box center [520, 114] width 12 height 15
click at [313, 143] on div "Add Filter" at bounding box center [331, 141] width 39 height 12
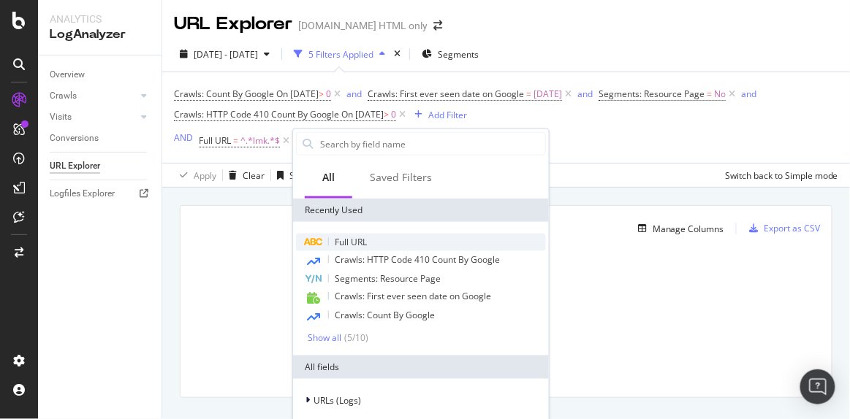
click at [355, 236] on span "Full URL" at bounding box center [351, 242] width 32 height 12
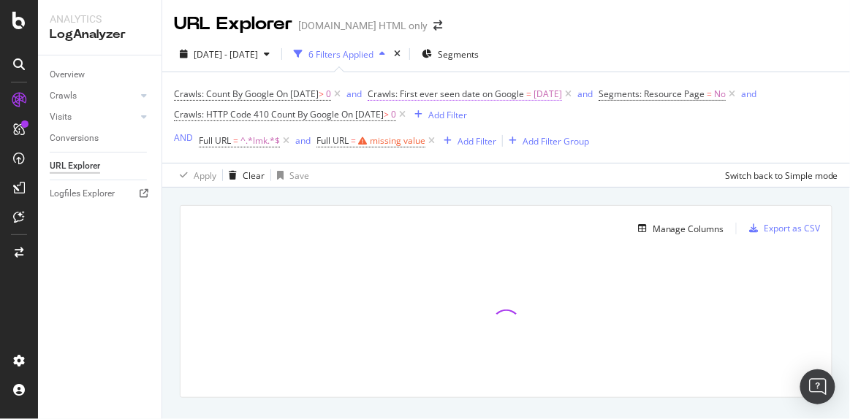
click at [501, 93] on span "Crawls: First ever seen date on Google" at bounding box center [445, 94] width 156 height 12
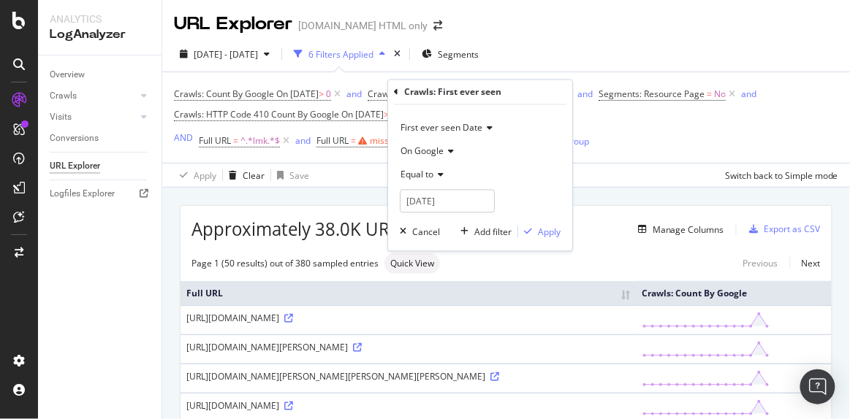
click at [429, 172] on span "Equal to" at bounding box center [416, 175] width 33 height 12
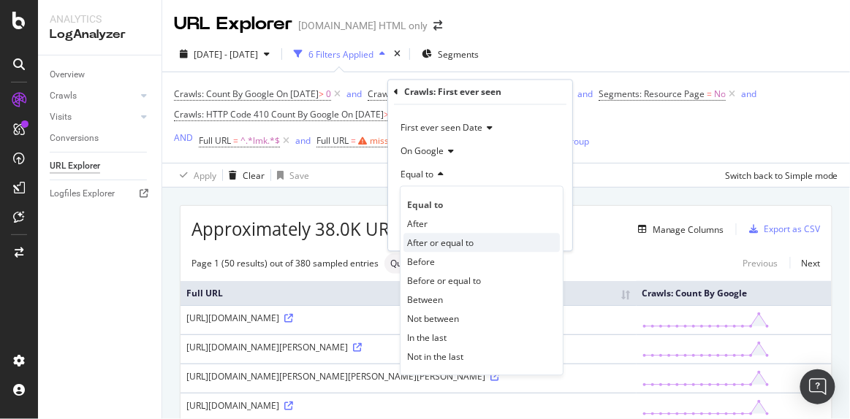
click at [432, 244] on span "After or equal to" at bounding box center [440, 243] width 66 height 12
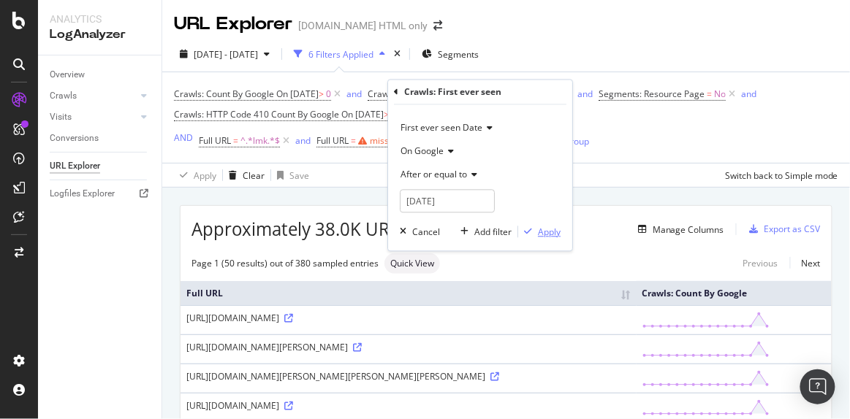
click at [540, 226] on div "Apply" at bounding box center [549, 232] width 23 height 12
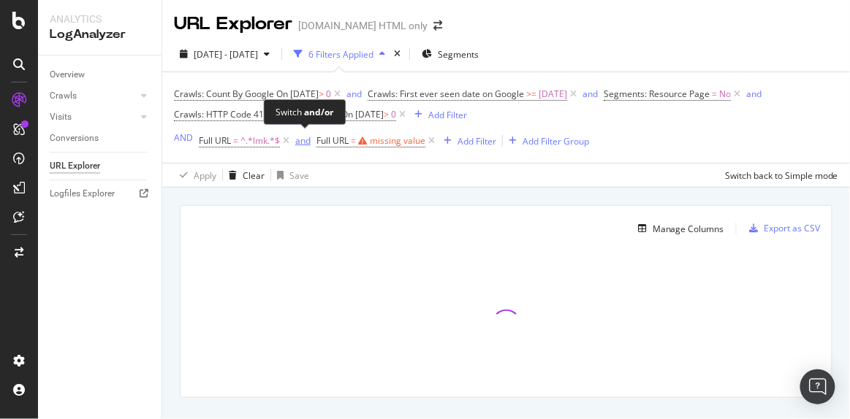
click at [308, 142] on div "and" at bounding box center [302, 140] width 15 height 12
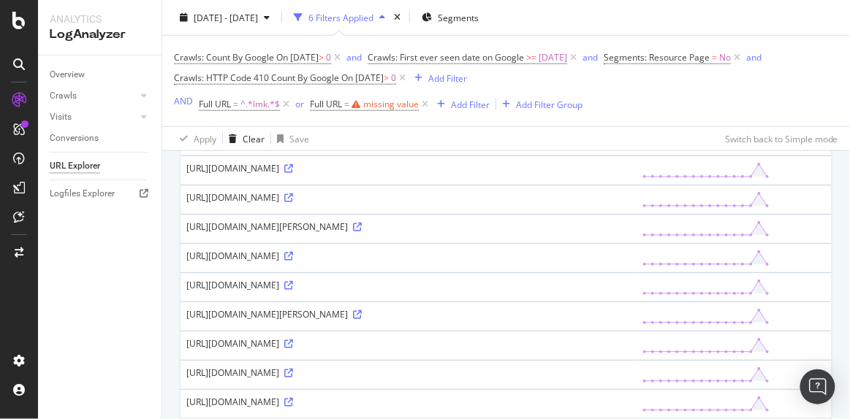
scroll to position [326, 0]
click at [231, 102] on span "Full URL = ^.*lmk.*$" at bounding box center [239, 104] width 81 height 13
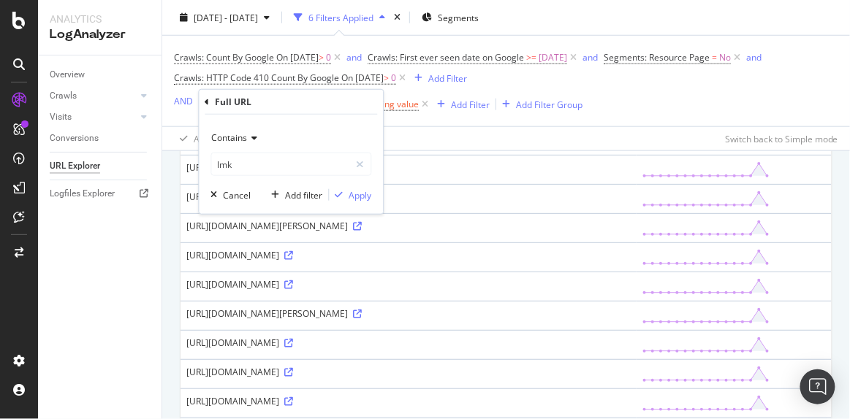
click at [230, 133] on span "Contains" at bounding box center [230, 137] width 36 height 12
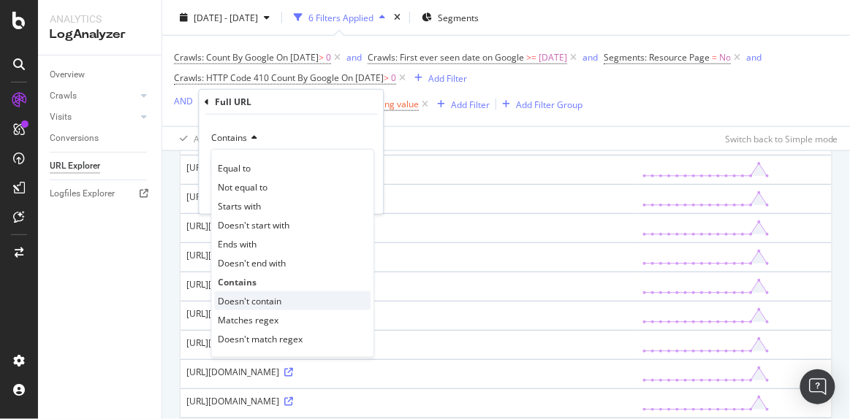
click at [257, 302] on span "Doesn't contain" at bounding box center [250, 300] width 64 height 12
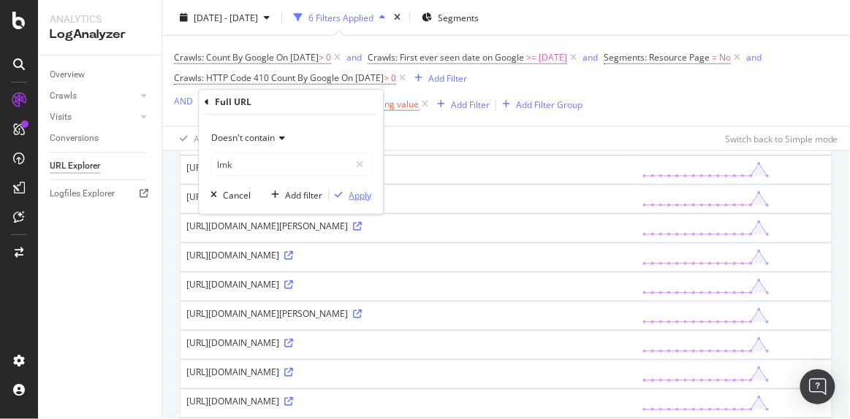
click at [364, 196] on div "Apply" at bounding box center [360, 194] width 23 height 12
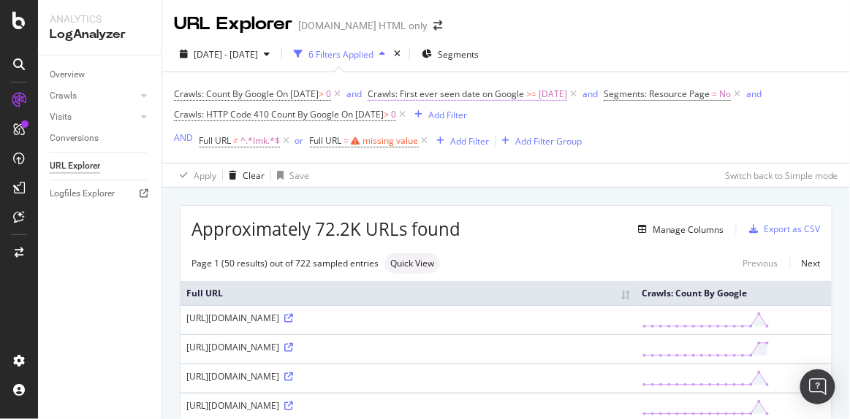
click at [559, 91] on span "2025-08-12" at bounding box center [552, 94] width 28 height 20
click at [562, 46] on div "2025 Jul. 29th - Aug. 13th 6 Filters Applied Segments" at bounding box center [505, 56] width 687 height 29
click at [423, 137] on icon at bounding box center [425, 141] width 12 height 15
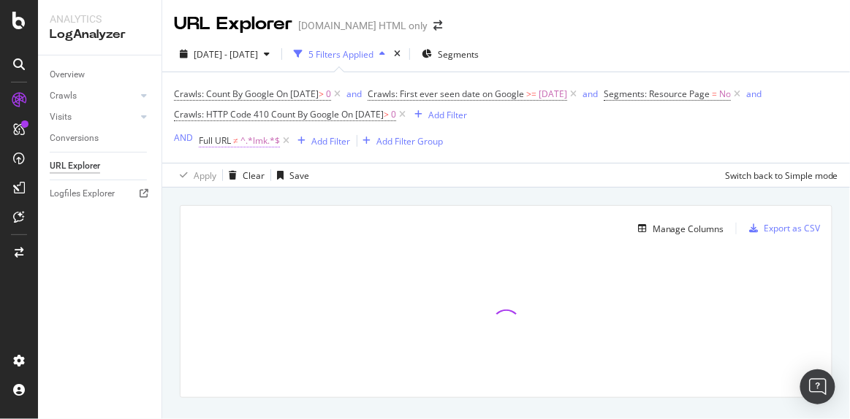
click at [262, 138] on span "^.*lmk.*$" at bounding box center [259, 141] width 39 height 20
click at [443, 186] on div "Apply Clear Save Switch back to Simple mode" at bounding box center [505, 175] width 687 height 24
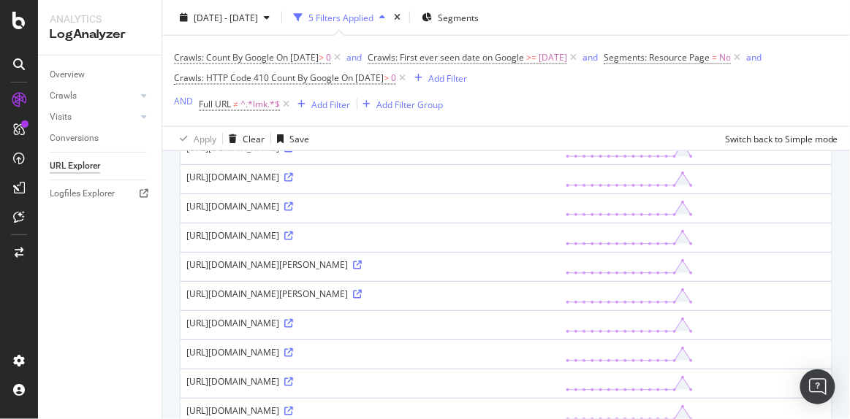
scroll to position [520, 0]
click at [293, 232] on icon at bounding box center [288, 236] width 9 height 9
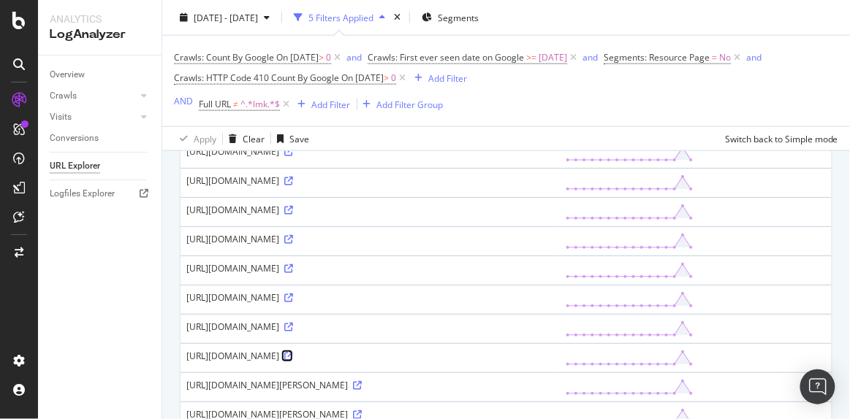
scroll to position [405, 0]
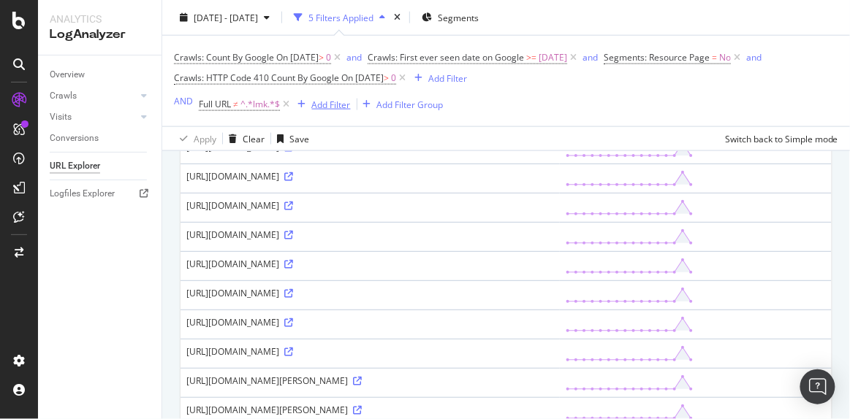
click at [333, 106] on div "Add Filter" at bounding box center [331, 104] width 39 height 12
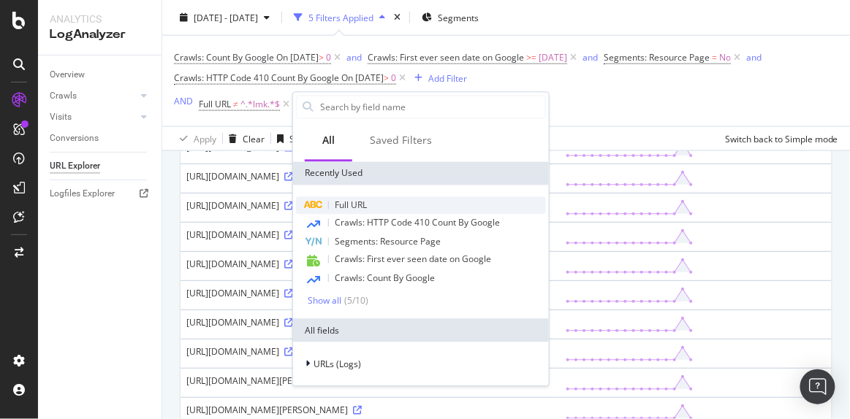
click at [359, 200] on span "Full URL" at bounding box center [351, 205] width 32 height 12
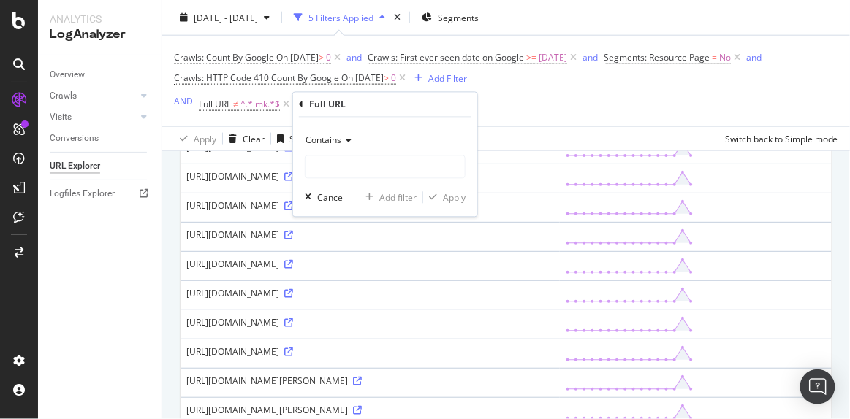
click at [333, 144] on span "Contains" at bounding box center [323, 140] width 36 height 12
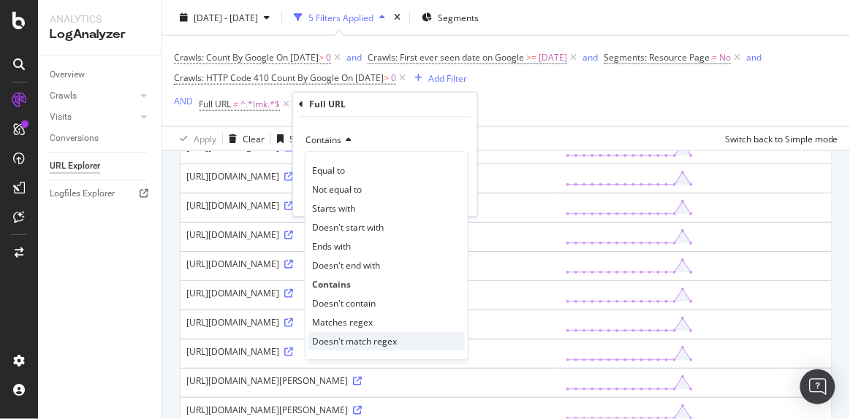
click at [344, 336] on span "Doesn't match regex" at bounding box center [354, 341] width 85 height 12
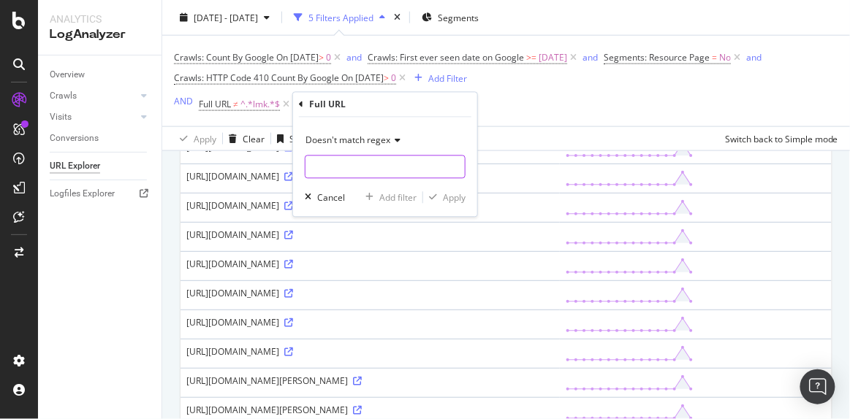
click at [325, 156] on input "text" at bounding box center [384, 167] width 159 height 23
type input "aid|bid|ifsc"
click at [443, 200] on div "Apply" at bounding box center [454, 197] width 23 height 12
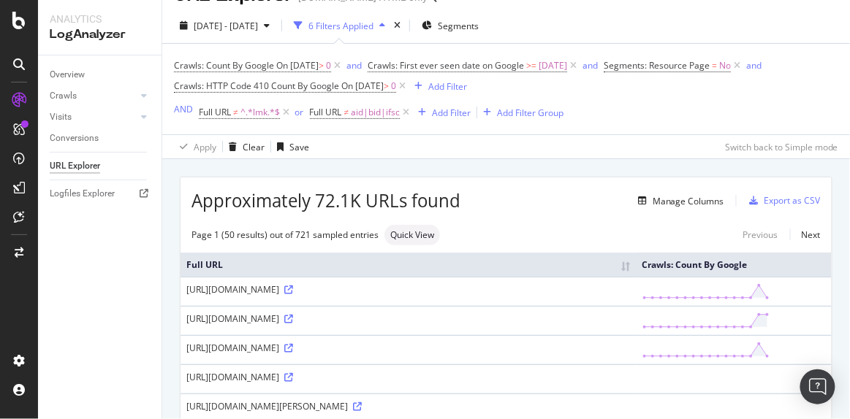
scroll to position [405, 0]
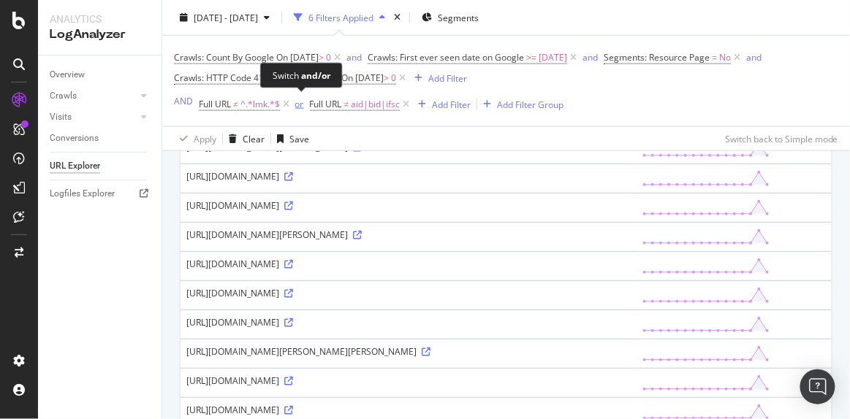
click at [296, 107] on div "or" at bounding box center [299, 104] width 9 height 12
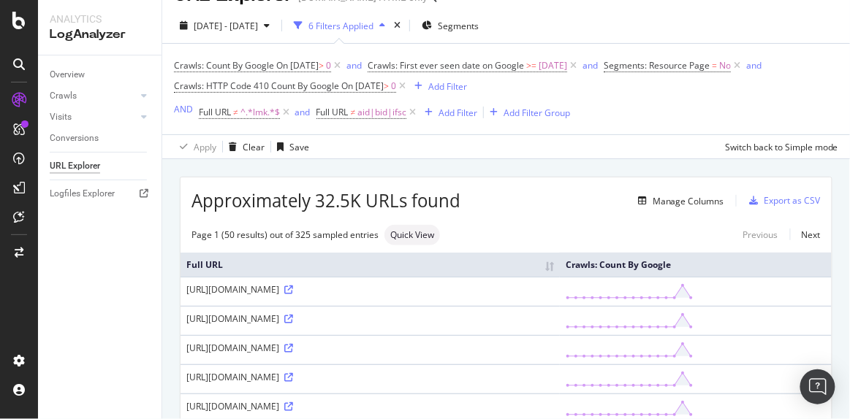
scroll to position [405, 0]
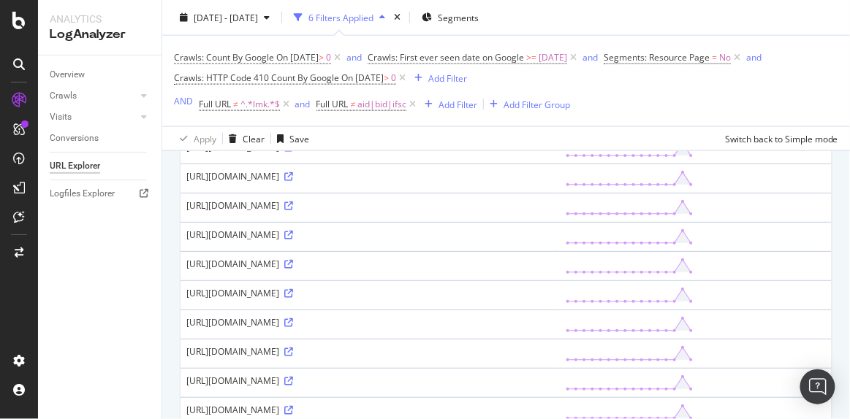
drag, startPoint x: 186, startPoint y: 170, endPoint x: 582, endPoint y: 170, distance: 395.9
click at [554, 170] on div "https://housing.com/hi/in/buy/resale/page/11649622-1-bhk-apartment-in-narhe-for…" at bounding box center [369, 176] width 367 height 12
copy div "https://housing.com/hi/in/buy/resale/page/11649622-1-bhk-apartment-in-narhe-for…"
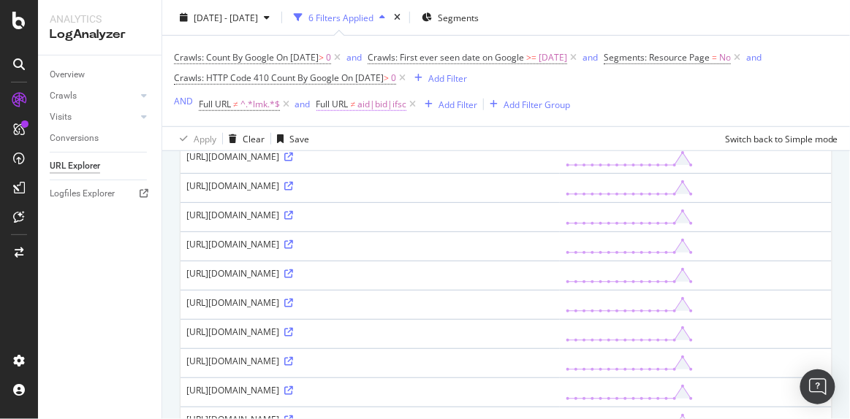
click at [378, 98] on span "aid|bid|ifsc" at bounding box center [381, 104] width 49 height 20
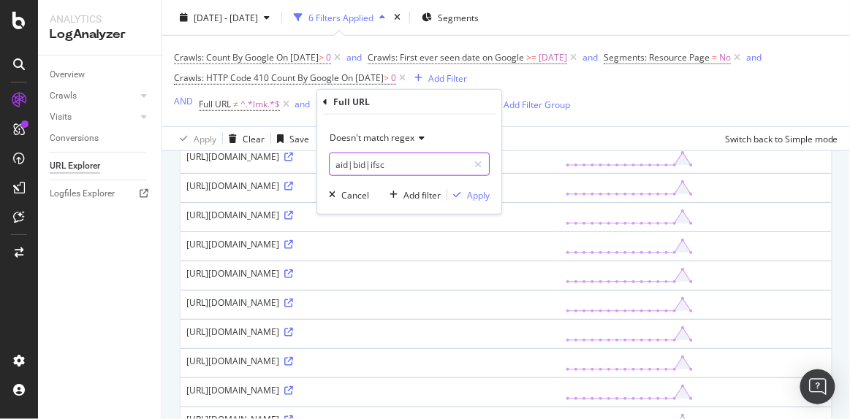
click at [397, 174] on input "aid|bid|ifsc" at bounding box center [398, 164] width 138 height 23
type input "aid|bid|ifsc|"
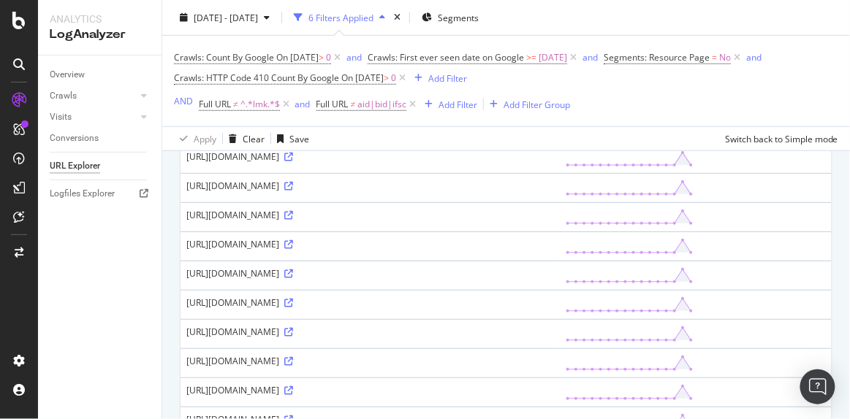
click at [612, 77] on div "Crawls: Count By Google On 2025-08-12 > 0 and Crawls: First ever seen date on G…" at bounding box center [506, 67] width 664 height 41
click at [442, 104] on div "Add Filter" at bounding box center [457, 104] width 39 height 12
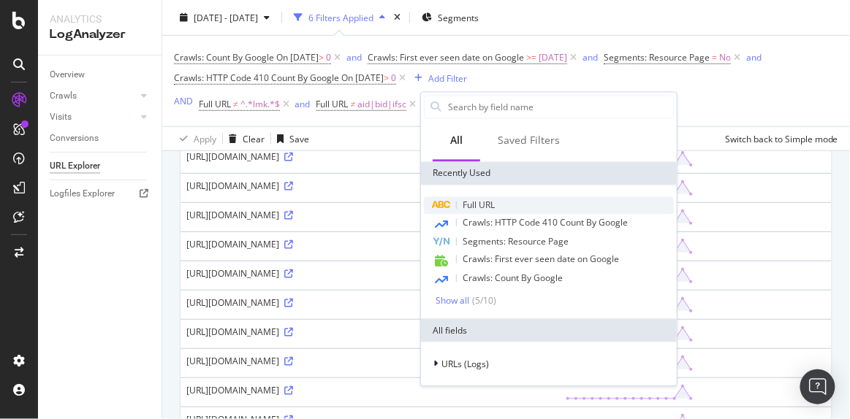
click at [465, 199] on span "Full URL" at bounding box center [478, 205] width 32 height 12
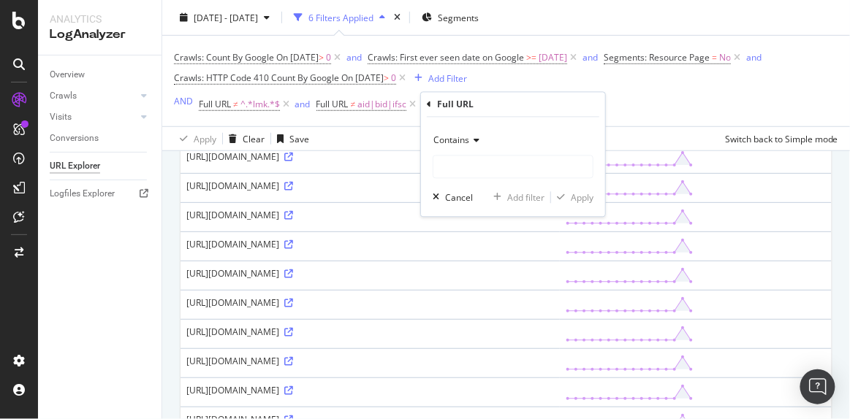
click at [442, 138] on span "Contains" at bounding box center [451, 140] width 36 height 12
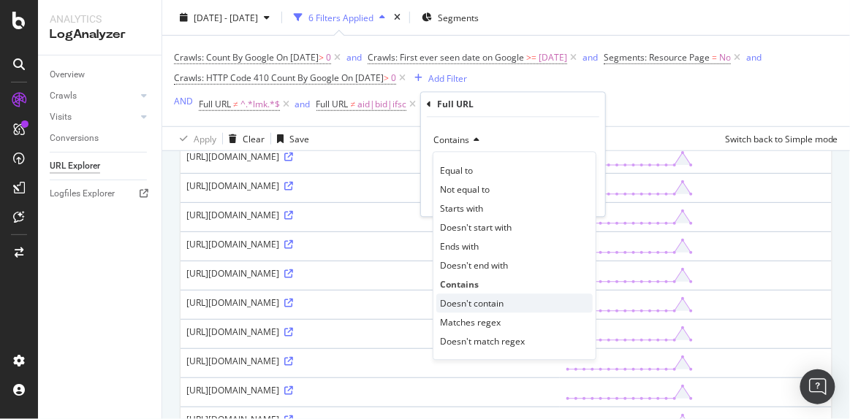
click at [464, 301] on span "Doesn't contain" at bounding box center [472, 303] width 64 height 12
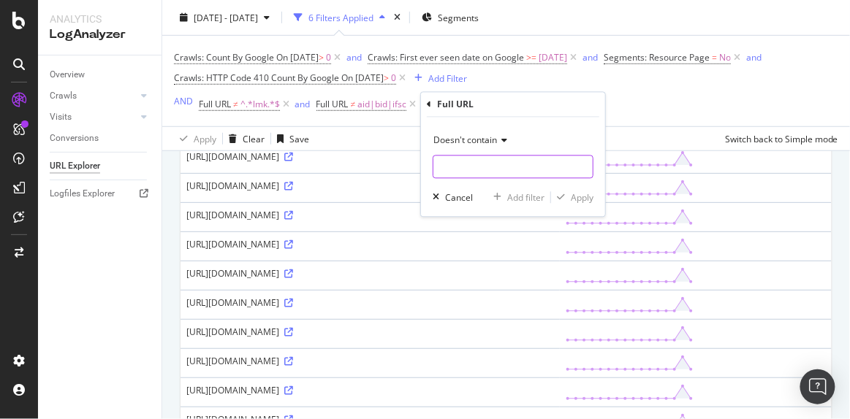
click at [455, 166] on input "text" at bounding box center [512, 167] width 159 height 23
type input "/hi/"
click at [583, 199] on div "Apply" at bounding box center [581, 197] width 23 height 12
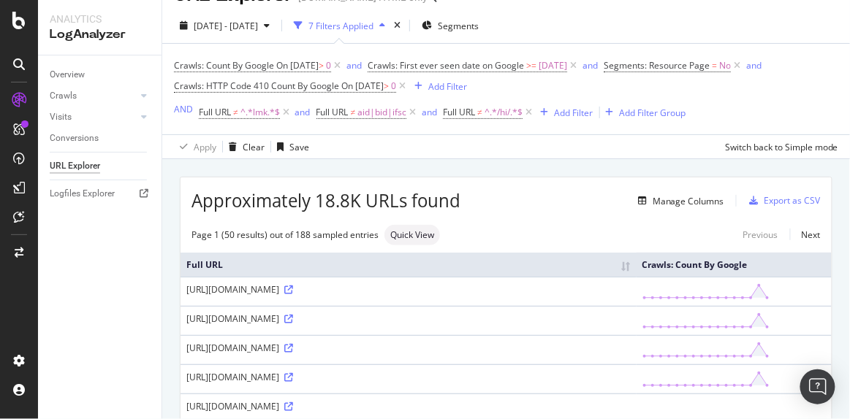
scroll to position [191, 0]
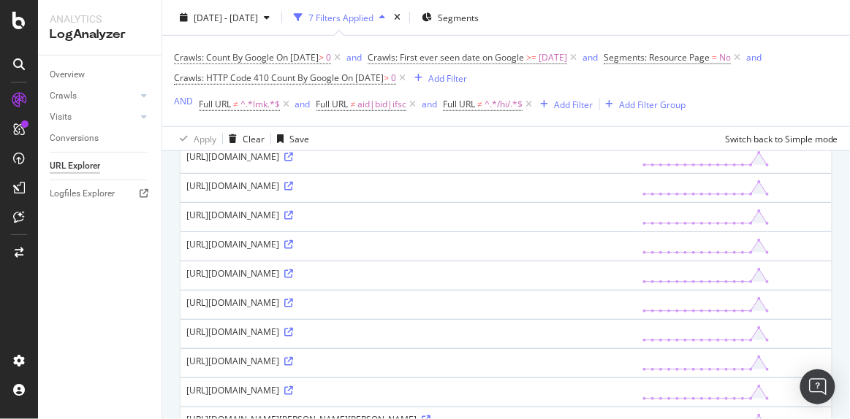
drag, startPoint x: 186, startPoint y: 249, endPoint x: 563, endPoint y: 248, distance: 376.9
click at [563, 248] on div "https://housing.com/in/buy/resale/page/13208094-1-bhk-apartment-in-nerul-for-rs…" at bounding box center [408, 244] width 444 height 12
copy div "https://housing.com/in/buy/resale/page/13208094-1-bhk-apartment-in-nerul-for-rs…"
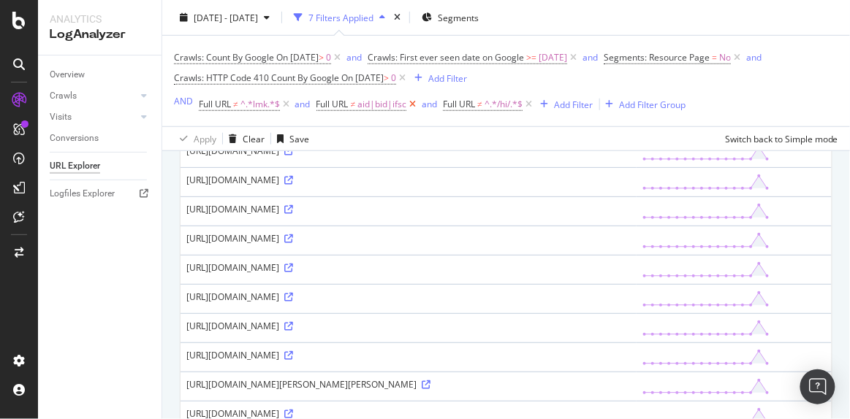
click at [414, 101] on icon at bounding box center [412, 104] width 12 height 15
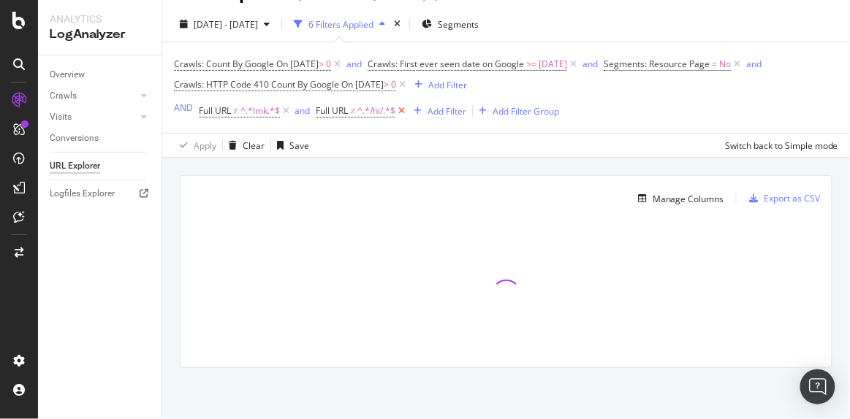
scroll to position [28, 0]
click at [405, 108] on icon at bounding box center [401, 112] width 12 height 15
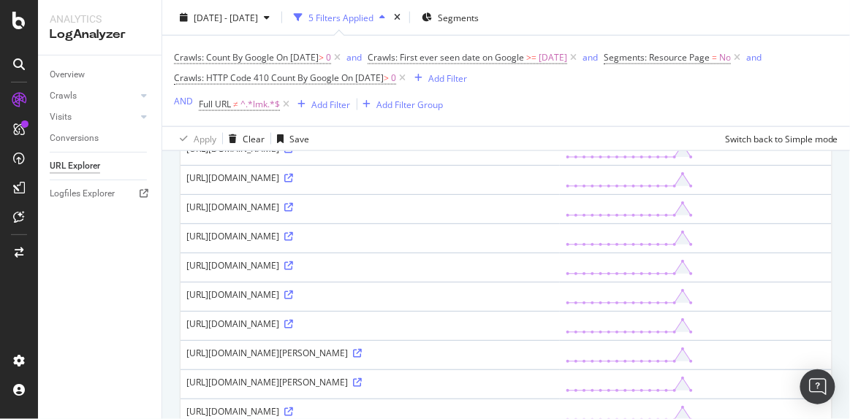
scroll to position [439, 0]
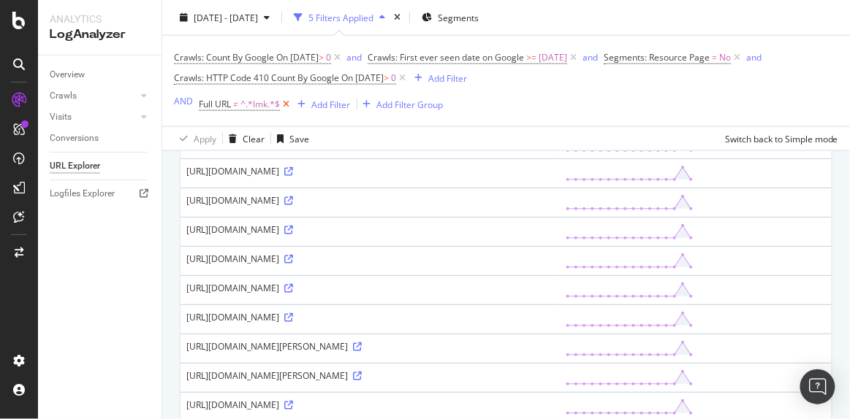
click at [286, 103] on icon at bounding box center [286, 104] width 12 height 15
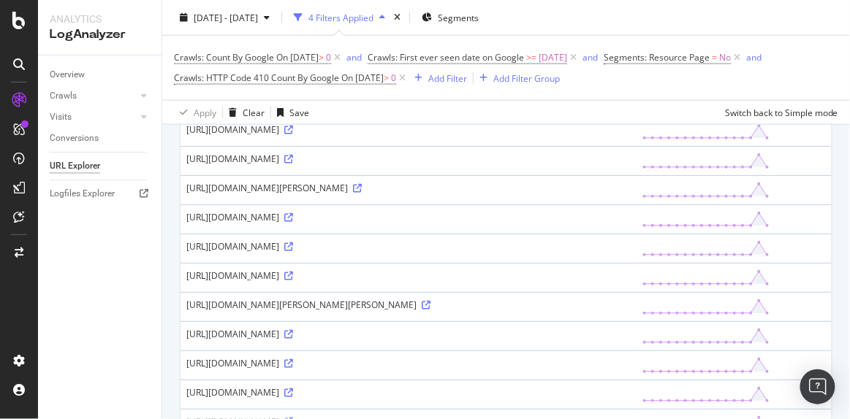
scroll to position [426, 0]
drag, startPoint x: 196, startPoint y: 210, endPoint x: 576, endPoint y: 212, distance: 380.6
click at [576, 194] on div "https://housing.com/buy-3bhk-flats-near-prashad-madhurawada-visakhapatnam-for-s…" at bounding box center [408, 187] width 444 height 12
click at [362, 194] on div "https://housing.com/buy-3bhk-flats-near-prashad-madhurawada-visakhapatnam-for-s…" at bounding box center [408, 187] width 444 height 12
drag, startPoint x: 357, startPoint y: 208, endPoint x: 448, endPoint y: 208, distance: 91.3
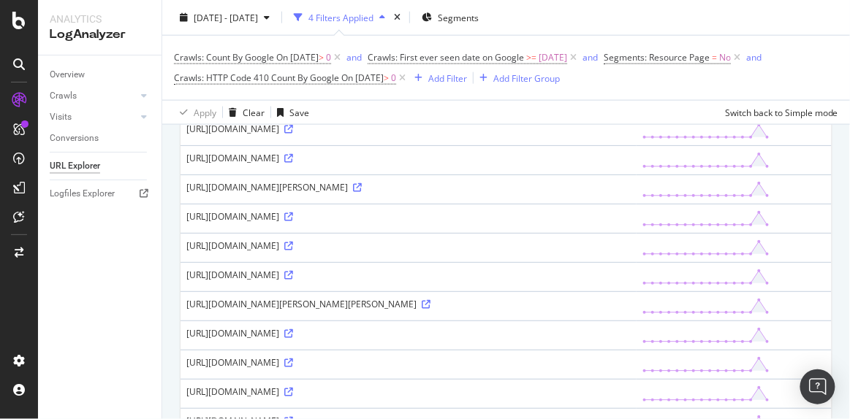
click at [448, 194] on div "https://housing.com/buy-3bhk-flats-near-prashad-madhurawada-visakhapatnam-for-s…" at bounding box center [408, 187] width 444 height 12
click at [404, 194] on div "https://housing.com/buy-3bhk-flats-near-prashad-madhurawada-visakhapatnam-for-s…" at bounding box center [408, 187] width 444 height 12
click at [284, 221] on icon at bounding box center [288, 217] width 9 height 9
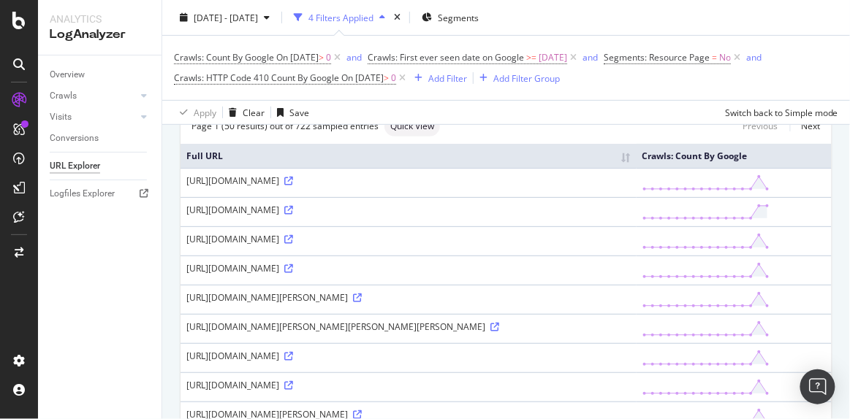
scroll to position [0, 0]
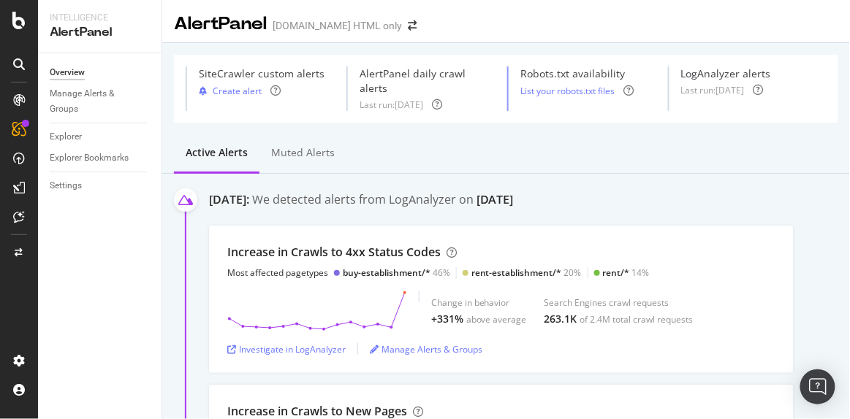
scroll to position [175, 0]
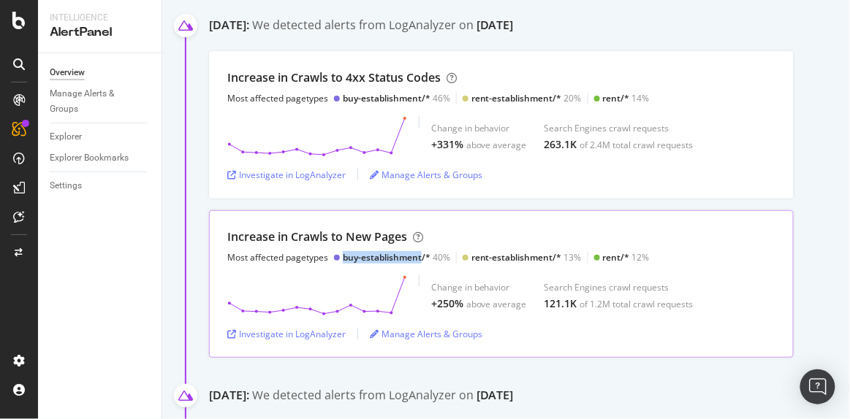
drag, startPoint x: 341, startPoint y: 246, endPoint x: 420, endPoint y: 234, distance: 79.8
click at [420, 234] on div "Increase in [GEOGRAPHIC_DATA] to New Pages Most affected pagetypes buy-establis…" at bounding box center [438, 246] width 422 height 35
drag, startPoint x: 472, startPoint y: 242, endPoint x: 530, endPoint y: 243, distance: 58.4
click at [530, 251] on div "rent-establishment/*" at bounding box center [516, 257] width 91 height 12
drag, startPoint x: 603, startPoint y: 243, endPoint x: 611, endPoint y: 243, distance: 8.0
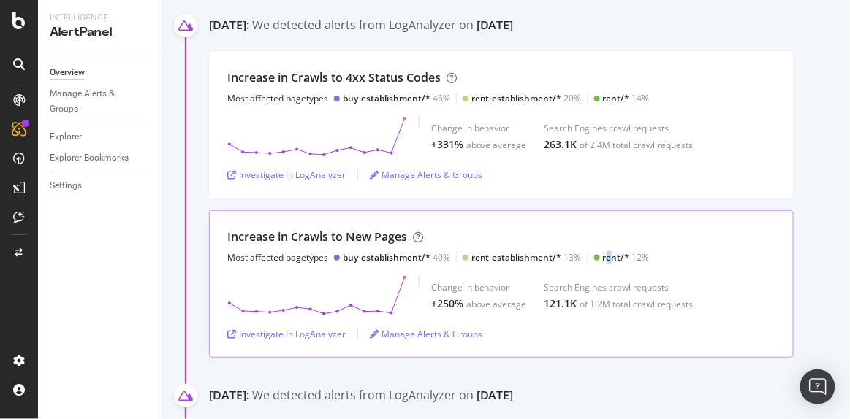
click at [611, 251] on div "rent/*" at bounding box center [616, 257] width 27 height 12
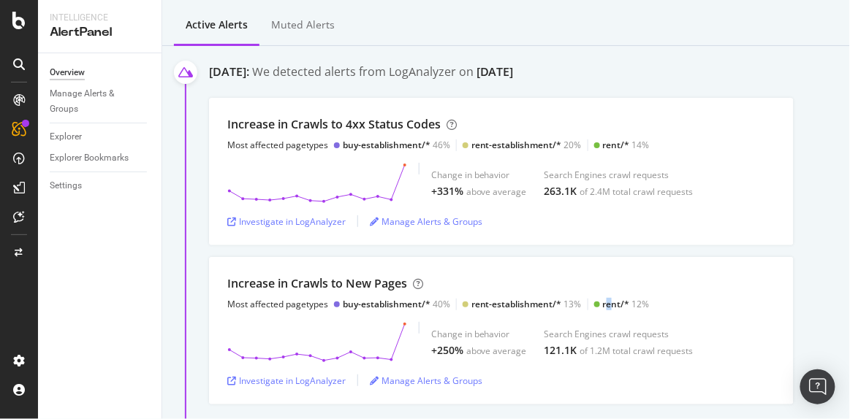
scroll to position [112, 0]
